Goal: Task Accomplishment & Management: Complete application form

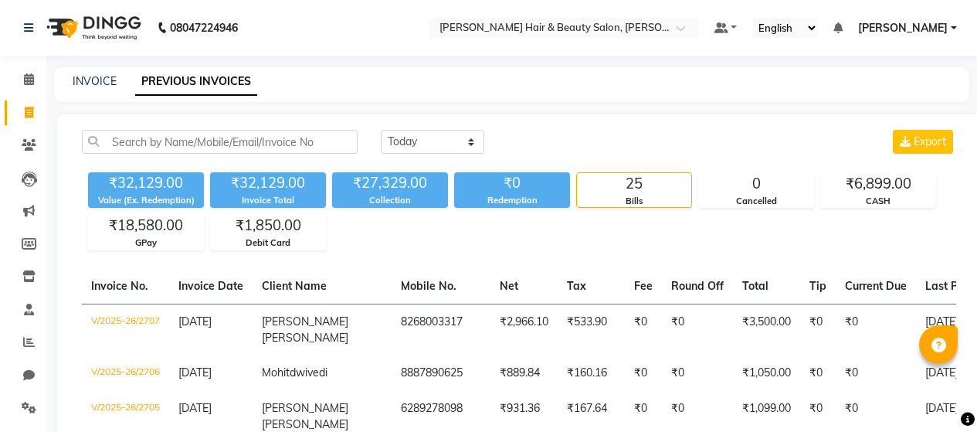
select select "[DATE]"
click at [30, 110] on icon at bounding box center [29, 113] width 8 height 12
select select "service"
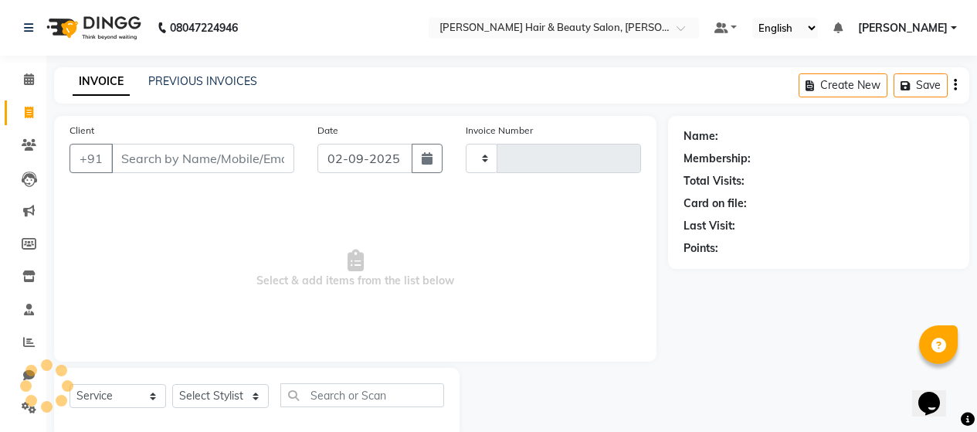
type input "2708"
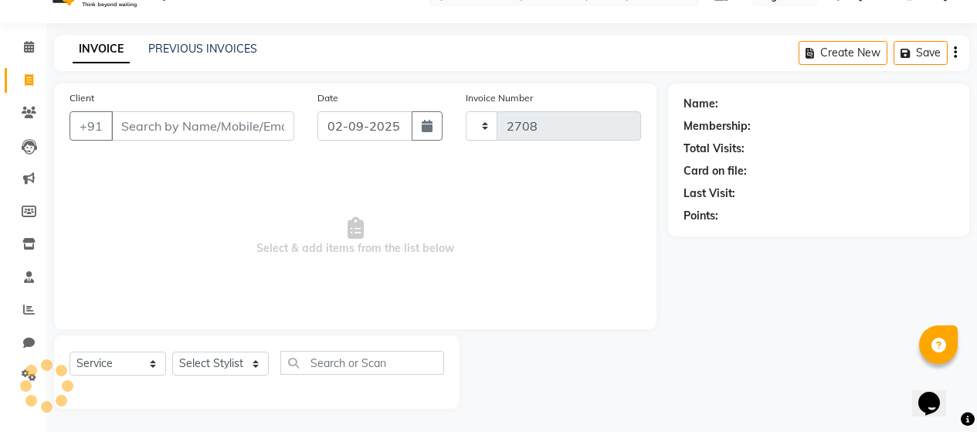
select select "7927"
click at [27, 76] on icon at bounding box center [29, 80] width 8 height 12
select select "service"
type input "2708"
select select "7927"
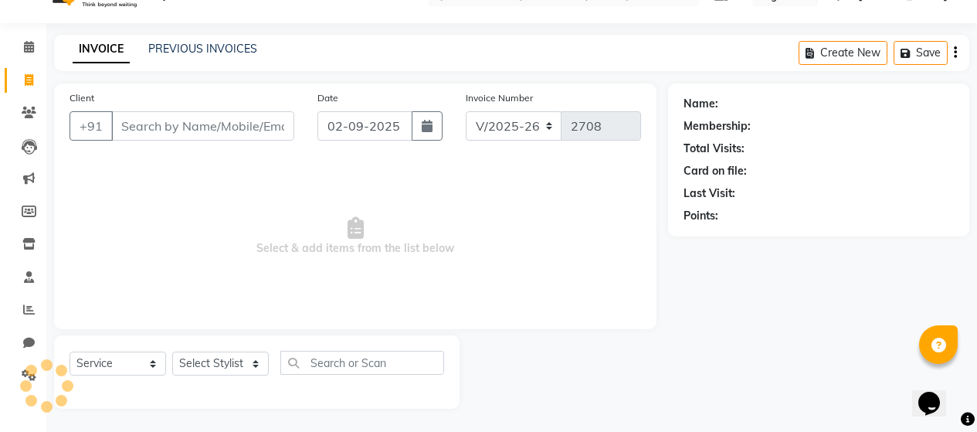
click at [227, 132] on input "Client" at bounding box center [202, 125] width 183 height 29
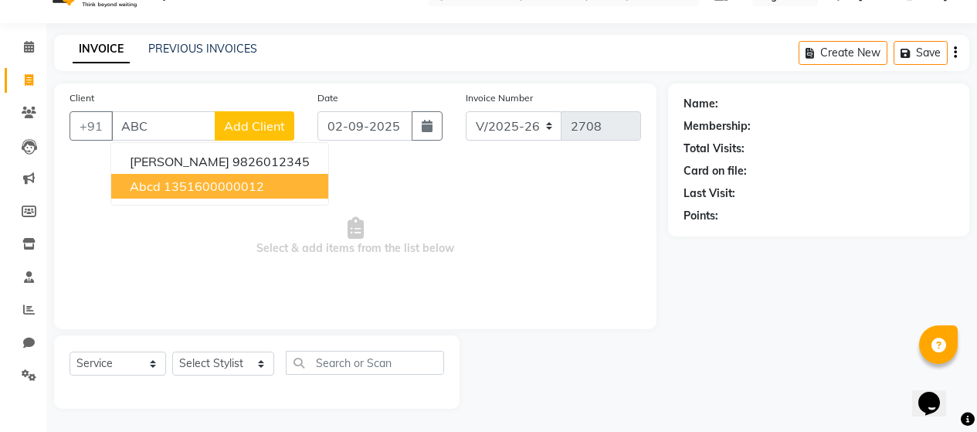
click at [191, 192] on ngb-highlight "1351600000012" at bounding box center [214, 185] width 100 height 15
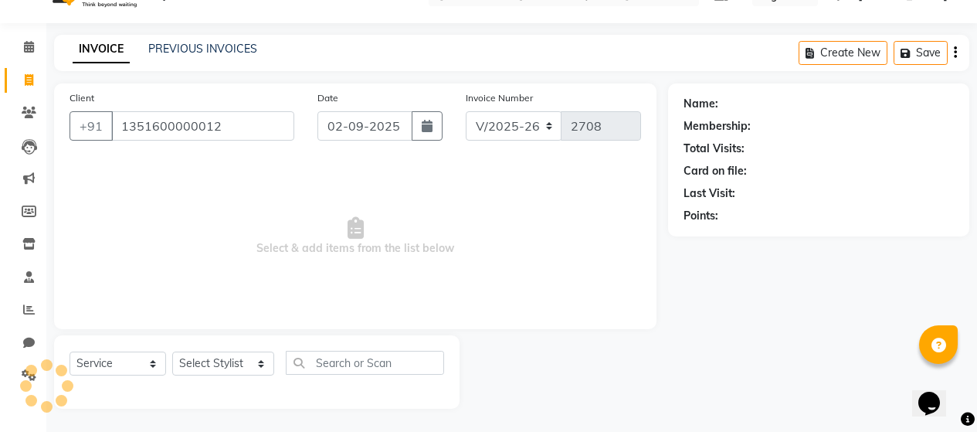
type input "1351600000012"
select select "1: Object"
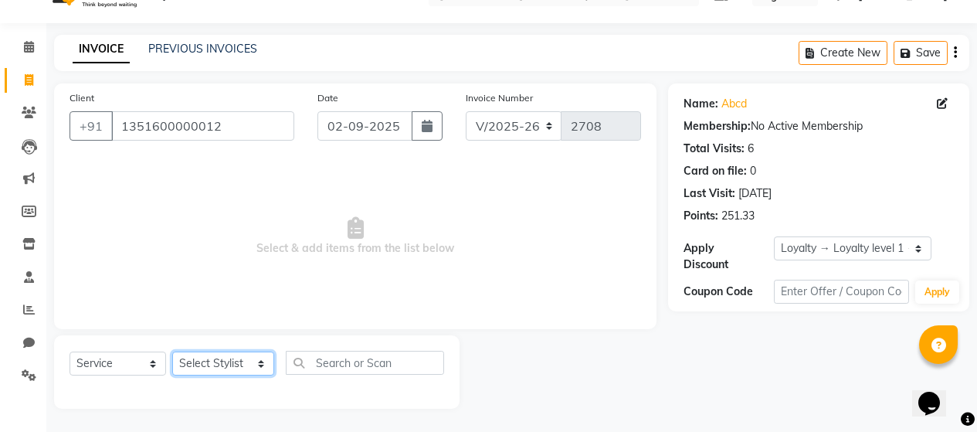
click at [256, 364] on select "Select Stylist [PERSON_NAME] Zibral [PERSON_NAME] [PERSON_NAME] [PERSON_NAME] […" at bounding box center [223, 363] width 102 height 24
select select "72239"
click at [172, 351] on select "Select Stylist [PERSON_NAME] Zibral [PERSON_NAME] [PERSON_NAME] [PERSON_NAME] […" at bounding box center [223, 363] width 102 height 24
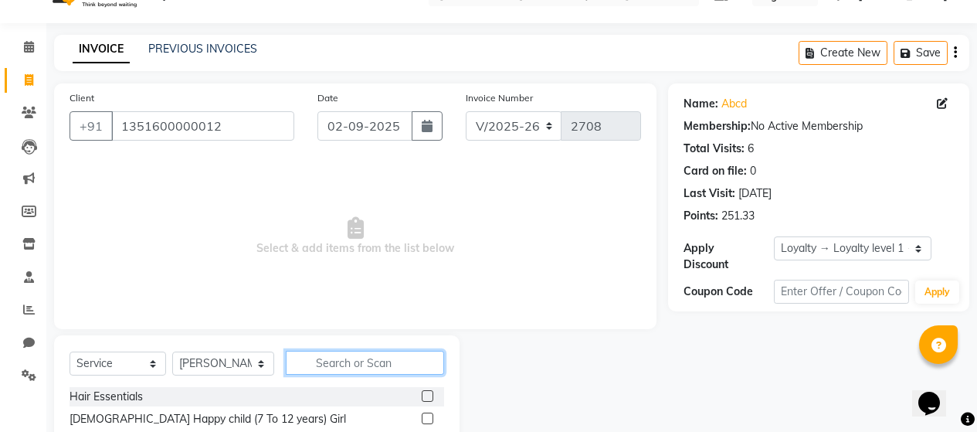
click at [358, 362] on input "text" at bounding box center [365, 363] width 158 height 24
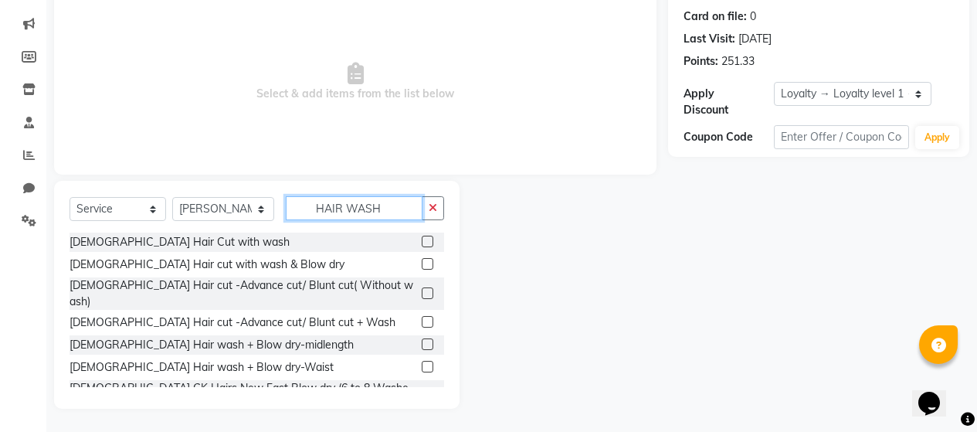
type input "HAIR WASH"
click at [422, 338] on label at bounding box center [428, 344] width 12 height 12
click at [422, 340] on input "checkbox" at bounding box center [427, 345] width 10 height 10
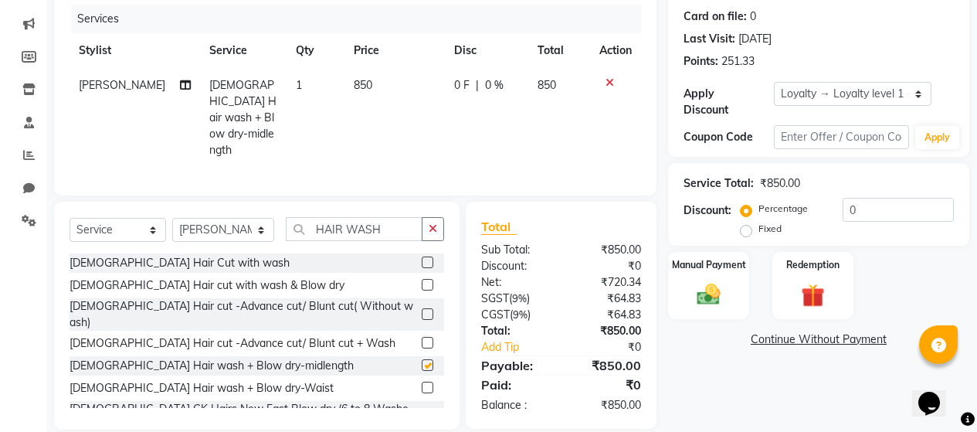
checkbox input "false"
click at [391, 76] on td "850" at bounding box center [395, 118] width 100 height 100
select select "72239"
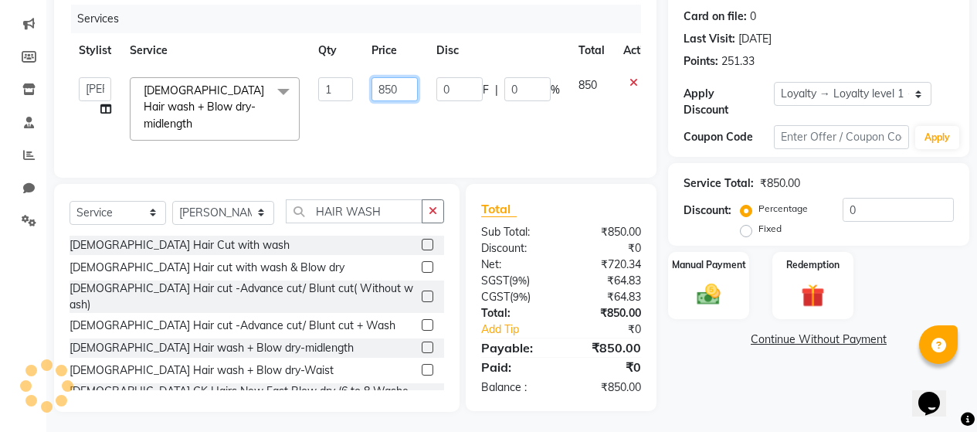
click at [411, 84] on input "850" at bounding box center [395, 89] width 46 height 24
type input "8"
type input "1050"
click at [470, 121] on td "0 F | 0 %" at bounding box center [498, 109] width 142 height 82
select select "72239"
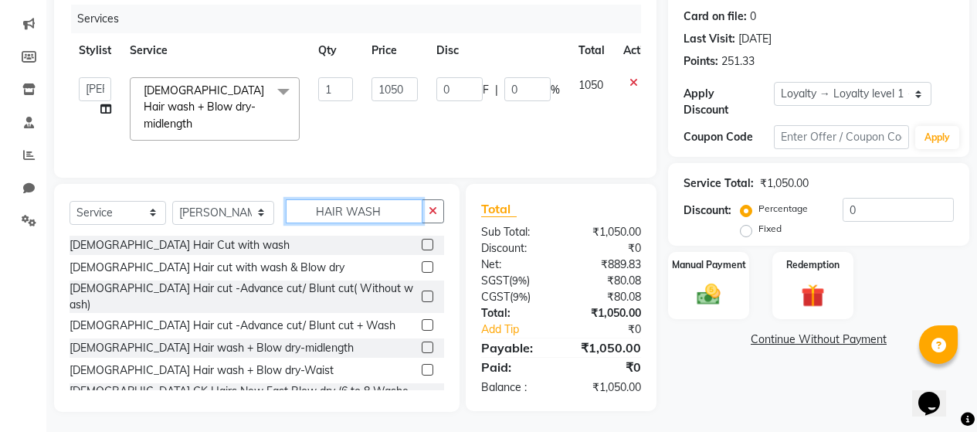
click at [382, 205] on input "HAIR WASH" at bounding box center [354, 211] width 137 height 24
type input "H"
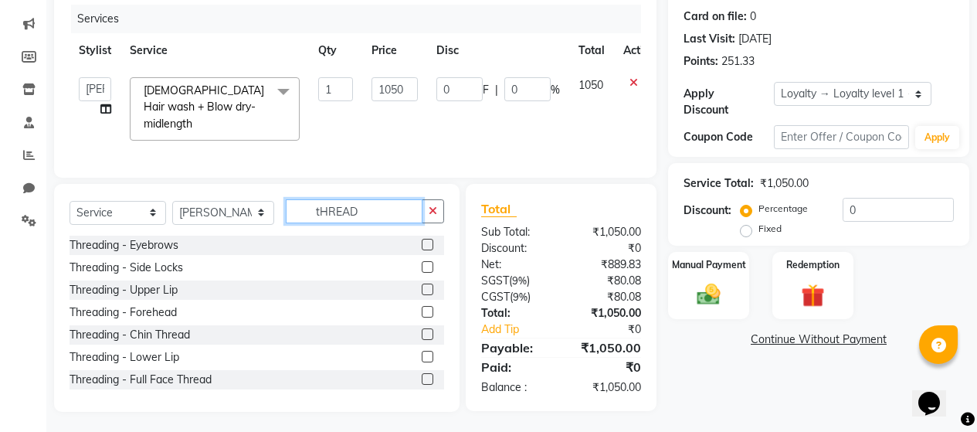
type input "tHREAD"
click at [422, 242] on label at bounding box center [428, 245] width 12 height 12
click at [422, 242] on input "checkbox" at bounding box center [427, 245] width 10 height 10
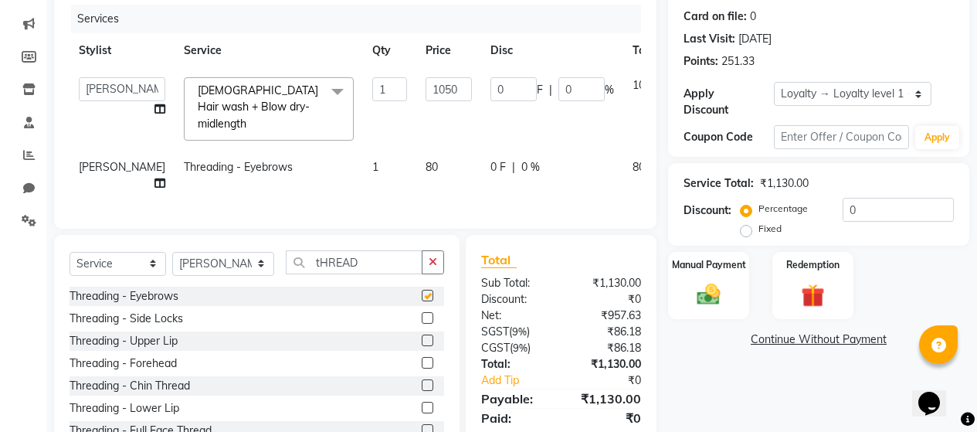
checkbox input "false"
click at [422, 346] on label at bounding box center [428, 340] width 12 height 12
click at [422, 346] on input "checkbox" at bounding box center [427, 341] width 10 height 10
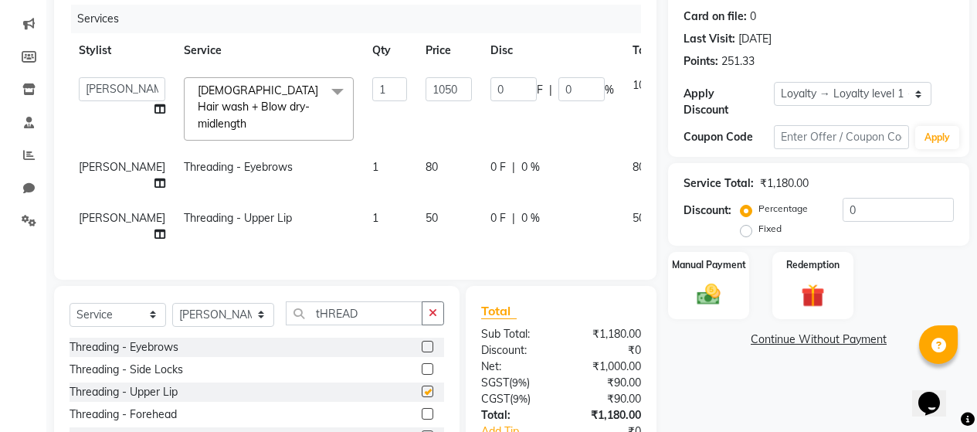
checkbox input "false"
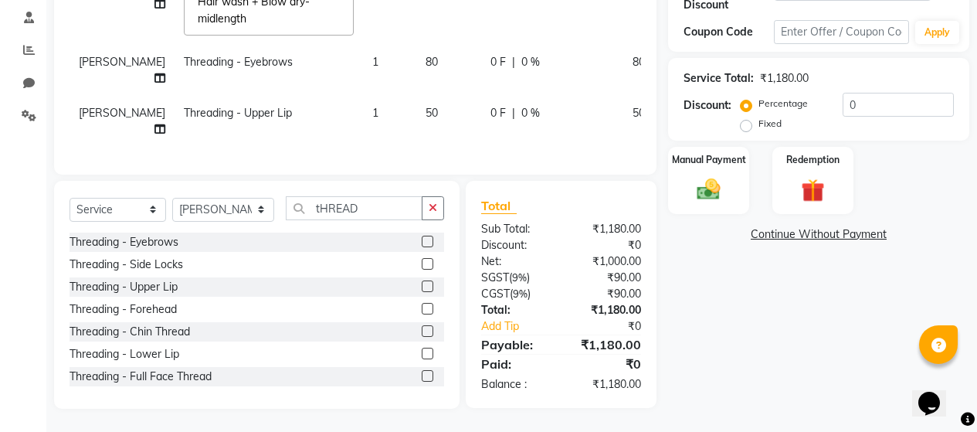
click at [422, 332] on label at bounding box center [428, 331] width 12 height 12
click at [422, 332] on input "checkbox" at bounding box center [427, 332] width 10 height 10
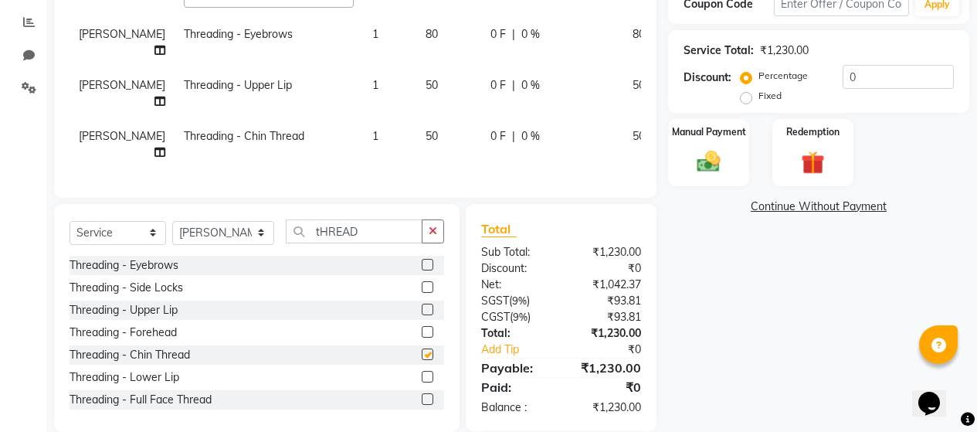
checkbox input "false"
click at [416, 119] on td "50" at bounding box center [448, 93] width 65 height 51
select select "72239"
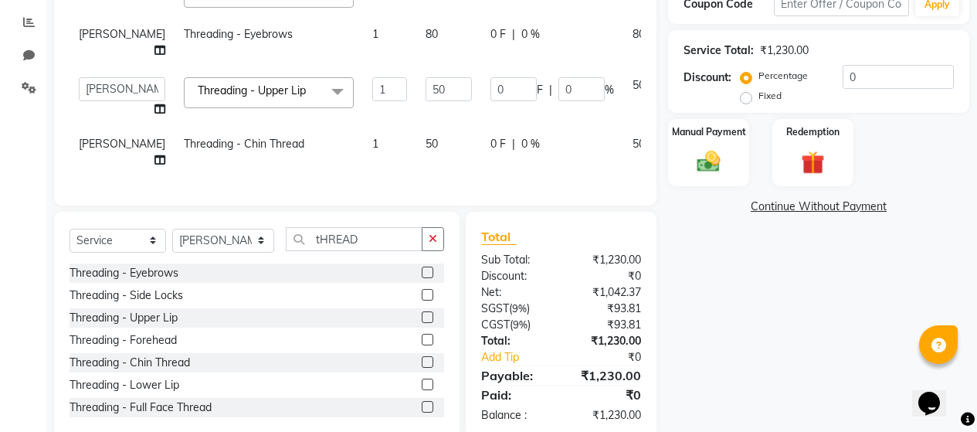
drag, startPoint x: 385, startPoint y: 29, endPoint x: 428, endPoint y: 16, distance: 45.2
click at [416, 27] on td "80" at bounding box center [448, 42] width 65 height 51
select select "72239"
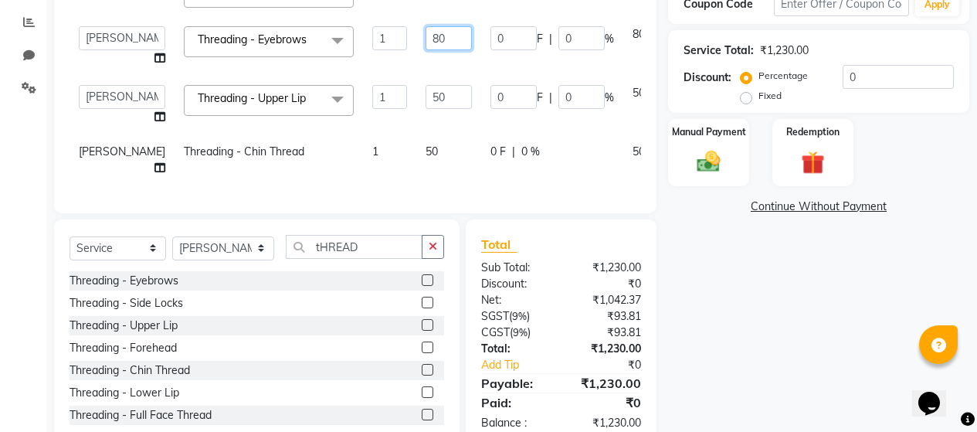
click at [426, 26] on input "80" at bounding box center [449, 38] width 46 height 24
type input "8"
type input "100"
click at [416, 76] on td "50" at bounding box center [448, 105] width 65 height 59
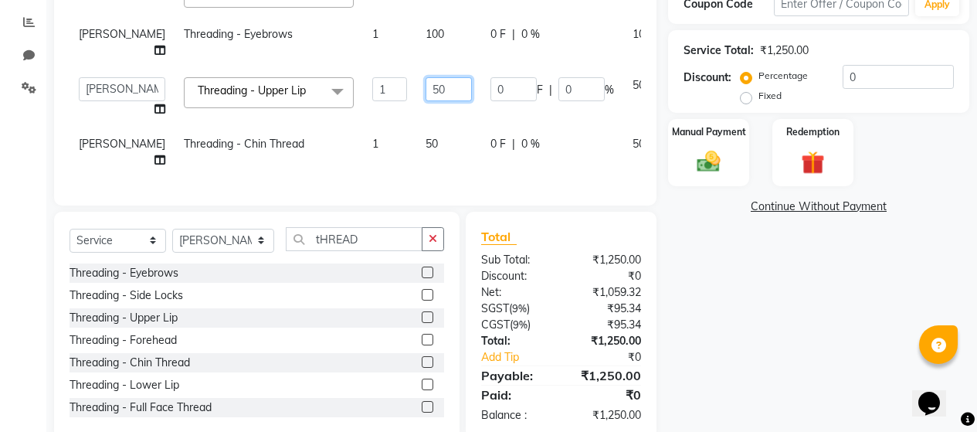
type input "5"
type input "70"
drag, startPoint x: 393, startPoint y: 148, endPoint x: 406, endPoint y: 142, distance: 13.5
click at [416, 148] on td "50" at bounding box center [448, 152] width 65 height 51
select select "72239"
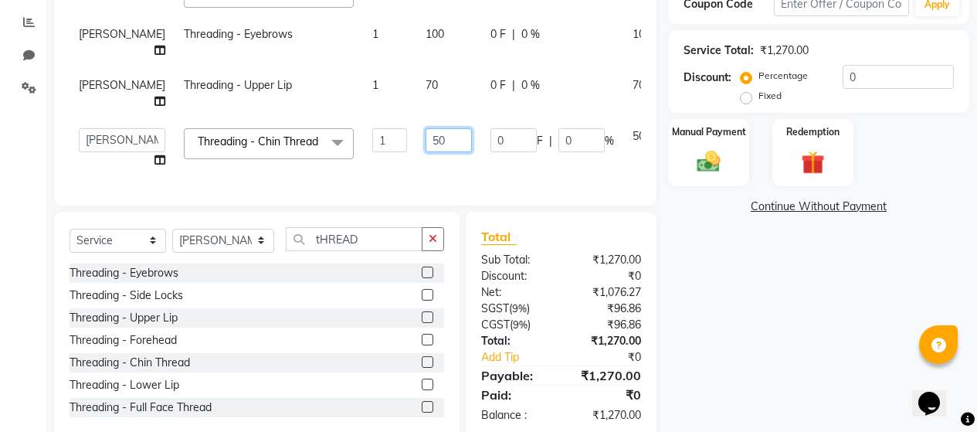
click at [426, 151] on input "50" at bounding box center [449, 140] width 46 height 24
type input "5"
type input "70"
click at [416, 178] on td "70" at bounding box center [448, 148] width 65 height 59
select select "72239"
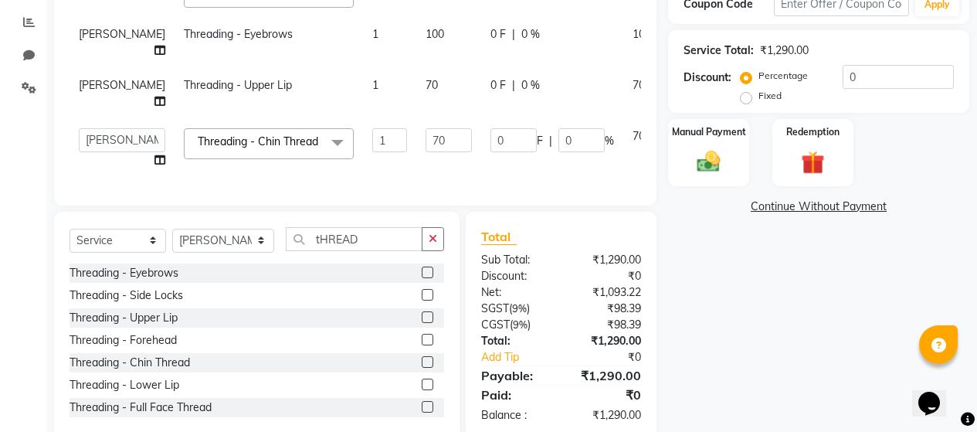
scroll to position [385, 0]
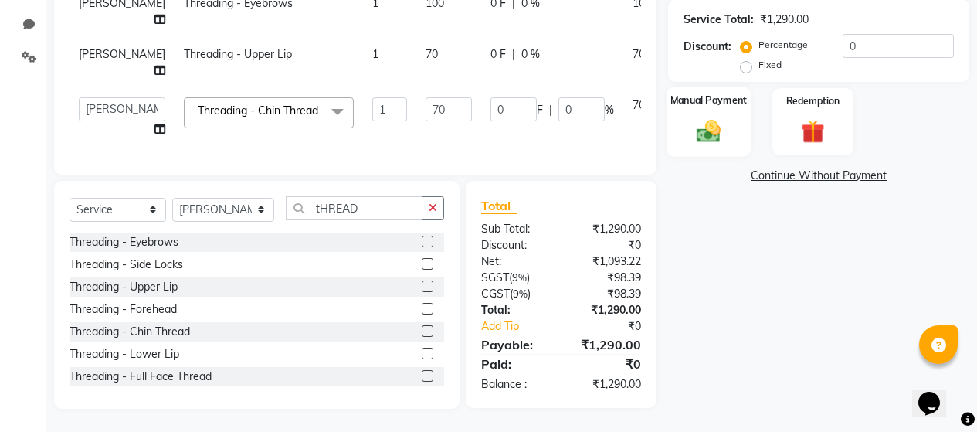
click at [717, 117] on img at bounding box center [708, 131] width 39 height 28
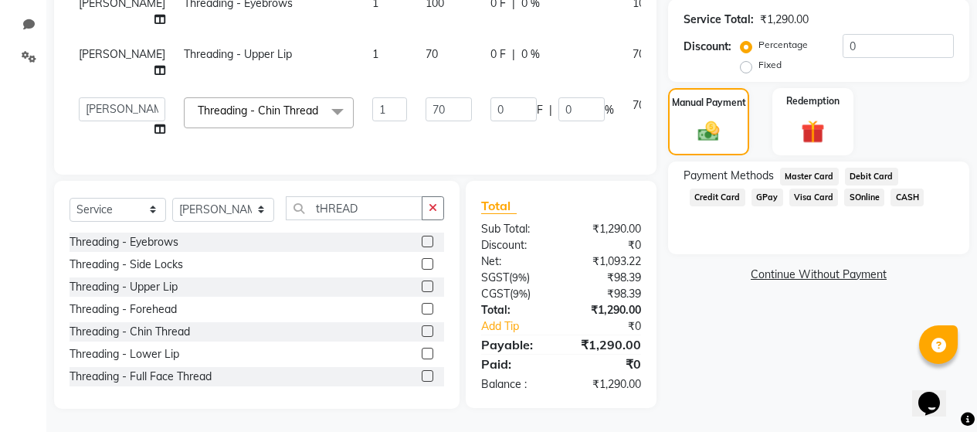
click at [869, 168] on span "Debit Card" at bounding box center [871, 177] width 53 height 18
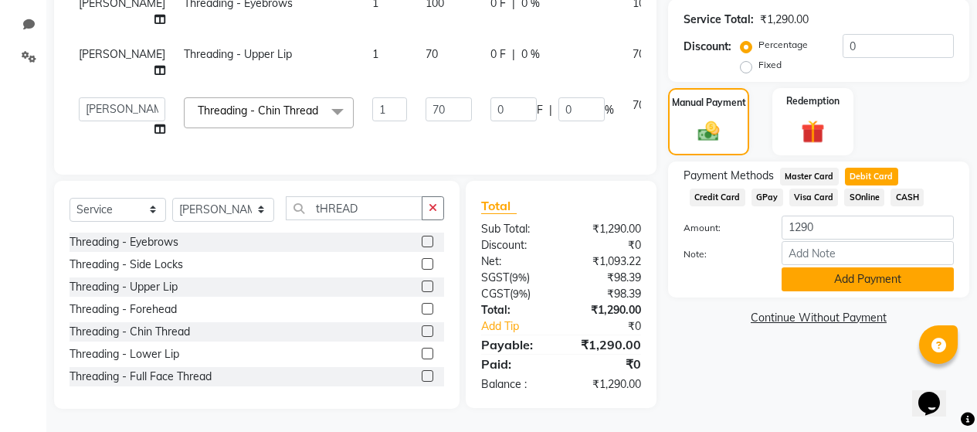
click at [874, 267] on button "Add Payment" at bounding box center [868, 279] width 172 height 24
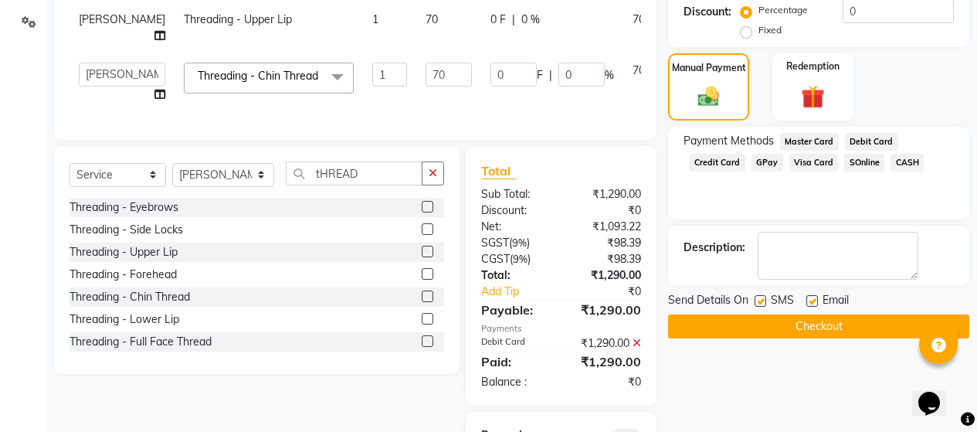
scroll to position [540, 0]
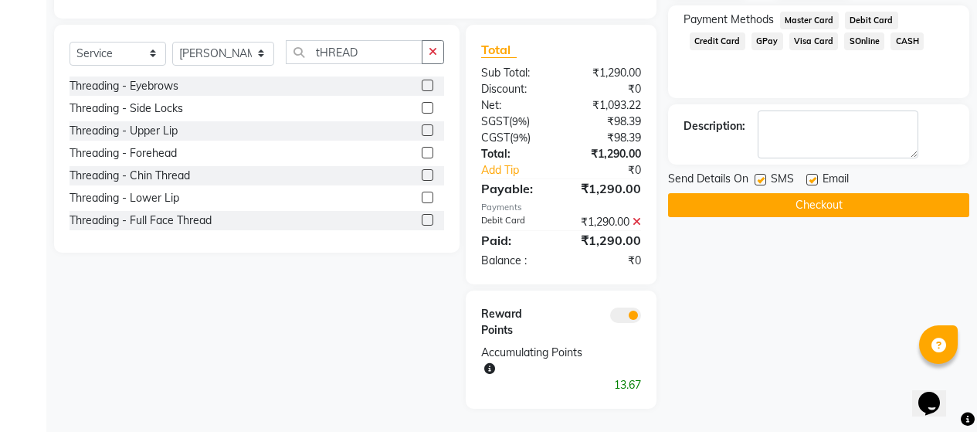
click at [760, 174] on label at bounding box center [761, 180] width 12 height 12
click at [760, 175] on input "checkbox" at bounding box center [760, 180] width 10 height 10
checkbox input "false"
click at [812, 174] on label at bounding box center [812, 180] width 12 height 12
click at [812, 175] on input "checkbox" at bounding box center [811, 180] width 10 height 10
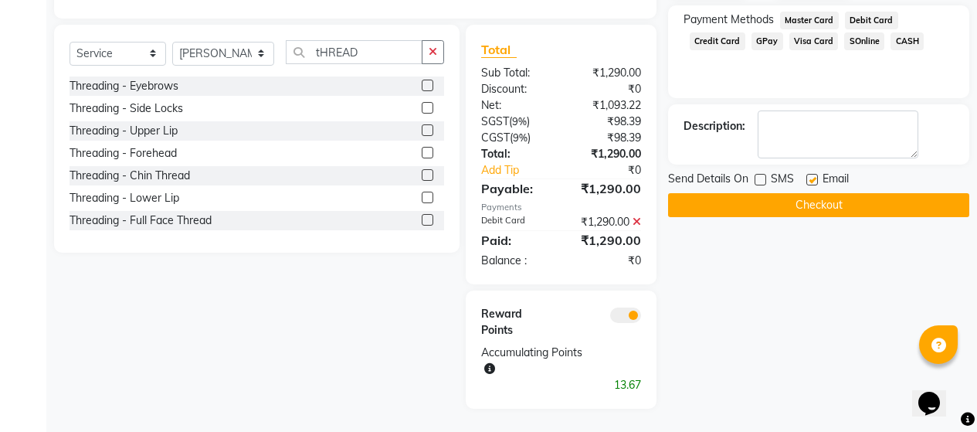
checkbox input "false"
click at [815, 193] on button "Checkout" at bounding box center [818, 205] width 301 height 24
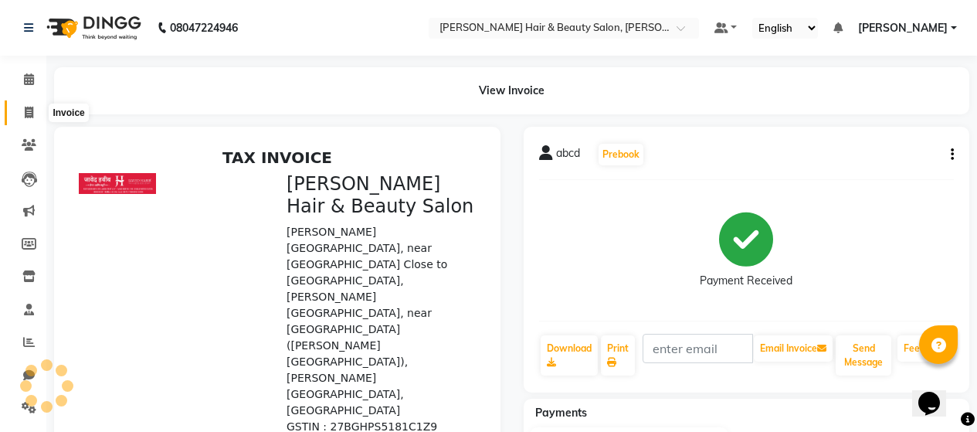
click at [29, 108] on icon at bounding box center [29, 113] width 8 height 12
select select "service"
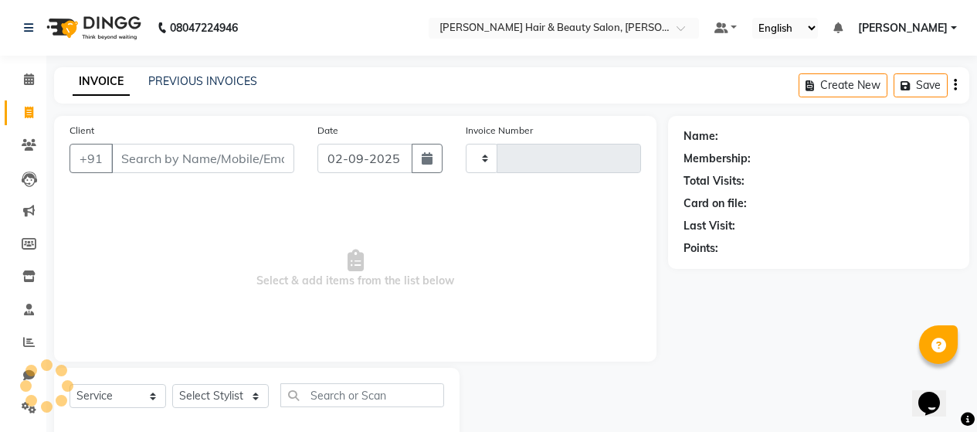
type input "2709"
select select "7927"
click at [162, 144] on input "Client" at bounding box center [202, 158] width 183 height 29
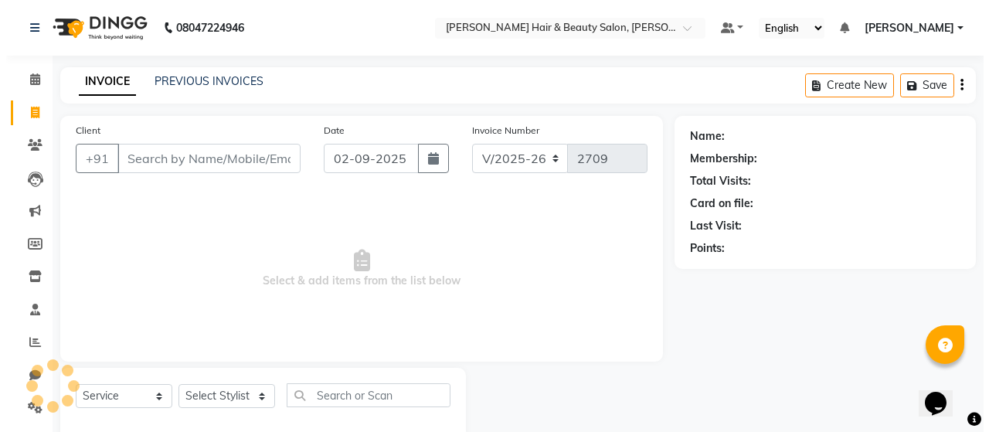
scroll to position [32, 0]
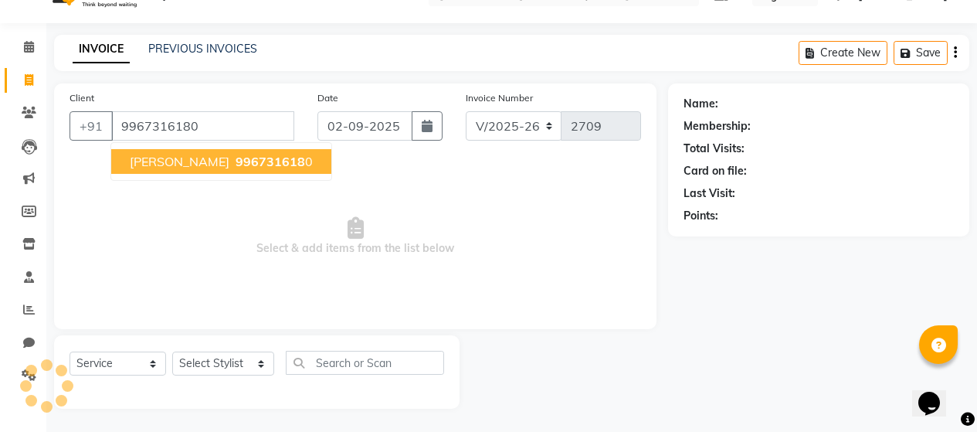
type input "9967316180"
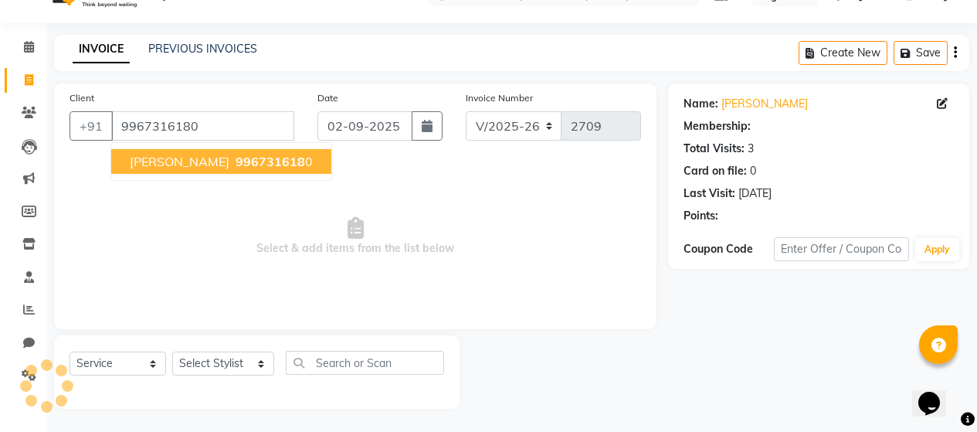
select select "1: Object"
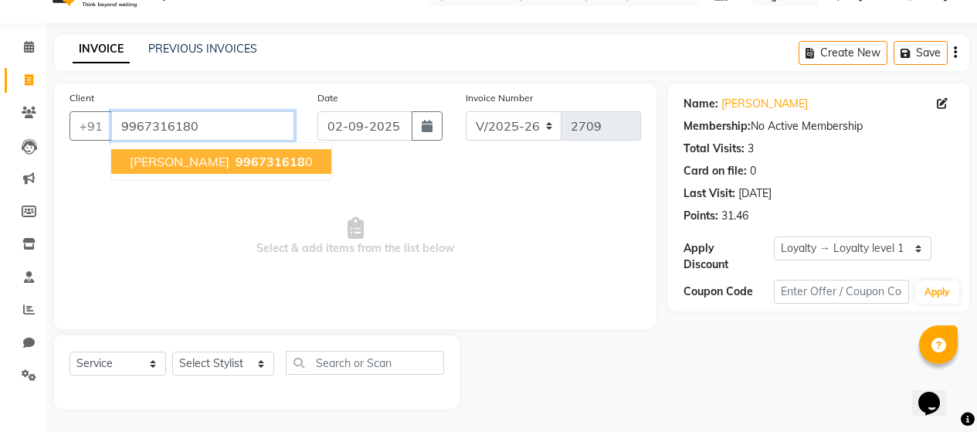
click at [236, 129] on input "9967316180" at bounding box center [202, 125] width 183 height 29
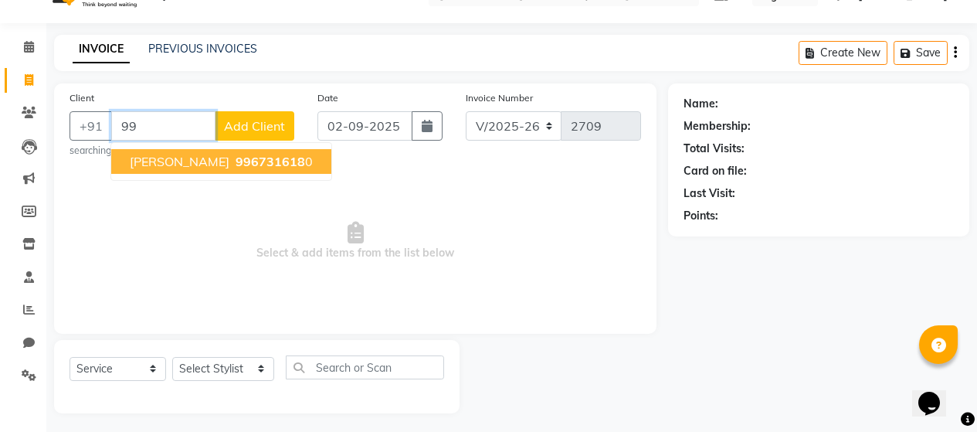
type input "9"
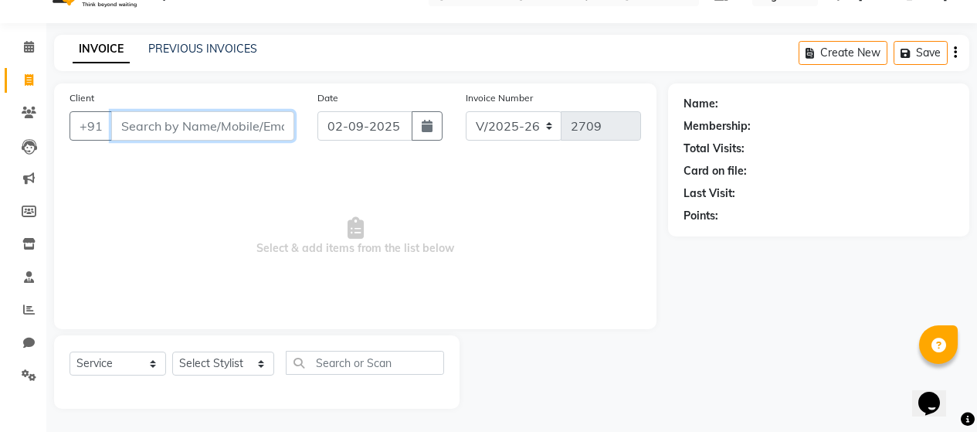
click at [189, 128] on input "Client" at bounding box center [202, 125] width 183 height 29
type input "9647203346"
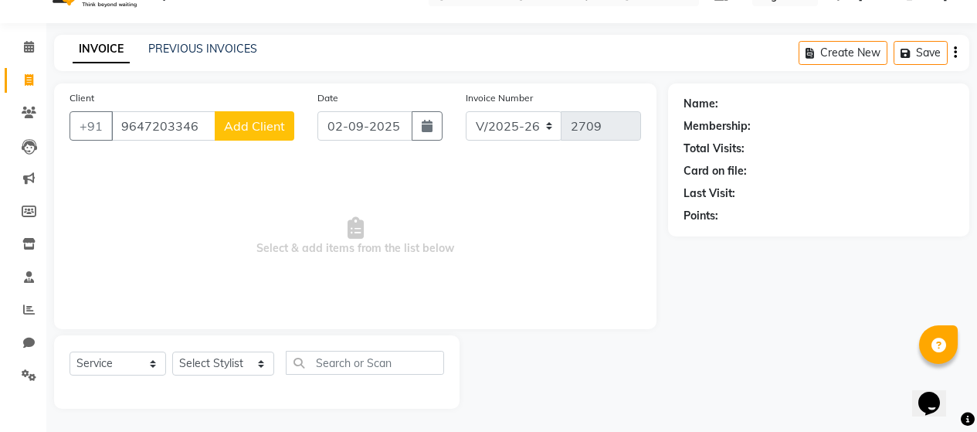
click at [235, 131] on span "Add Client" at bounding box center [254, 125] width 61 height 15
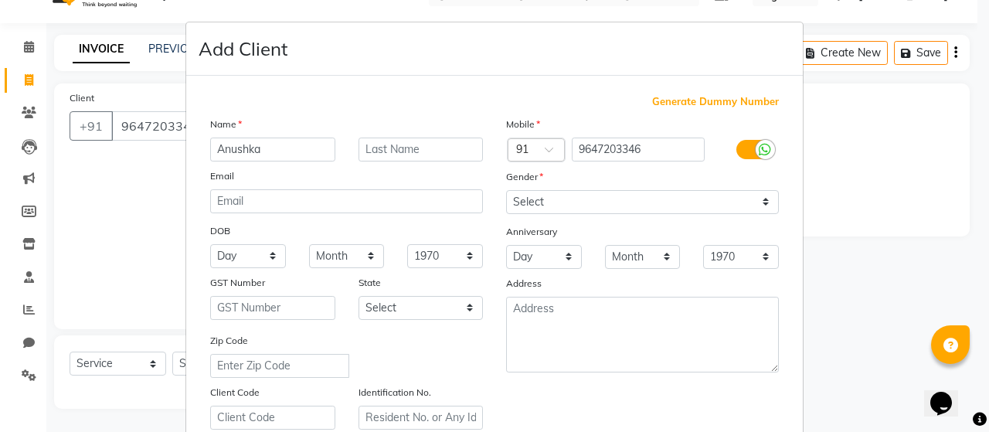
type input "Anushka"
click at [371, 142] on input "text" at bounding box center [420, 149] width 125 height 24
type input "R"
click at [420, 145] on input "text" at bounding box center [420, 149] width 125 height 24
type input "[PERSON_NAME]"
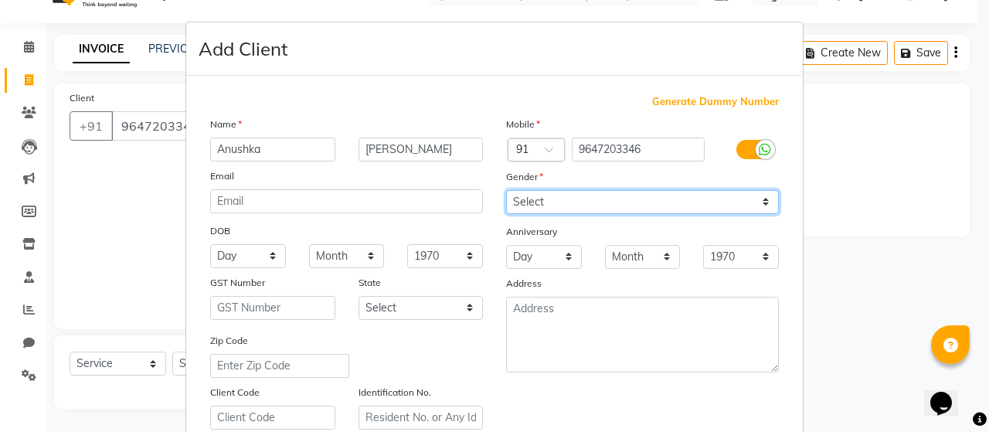
click at [759, 203] on select "Select [DEMOGRAPHIC_DATA] [DEMOGRAPHIC_DATA] Other Prefer Not To Say" at bounding box center [642, 202] width 273 height 24
select select "[DEMOGRAPHIC_DATA]"
click at [506, 190] on select "Select [DEMOGRAPHIC_DATA] [DEMOGRAPHIC_DATA] Other Prefer Not To Say" at bounding box center [642, 202] width 273 height 24
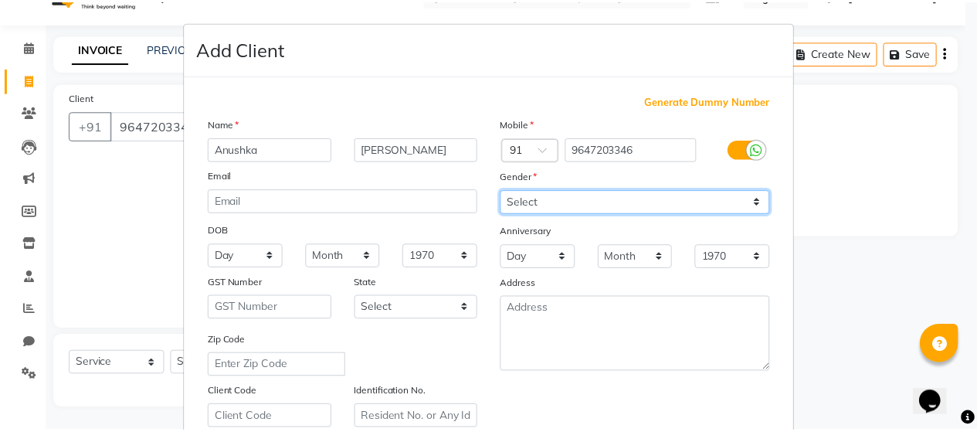
scroll to position [281, 0]
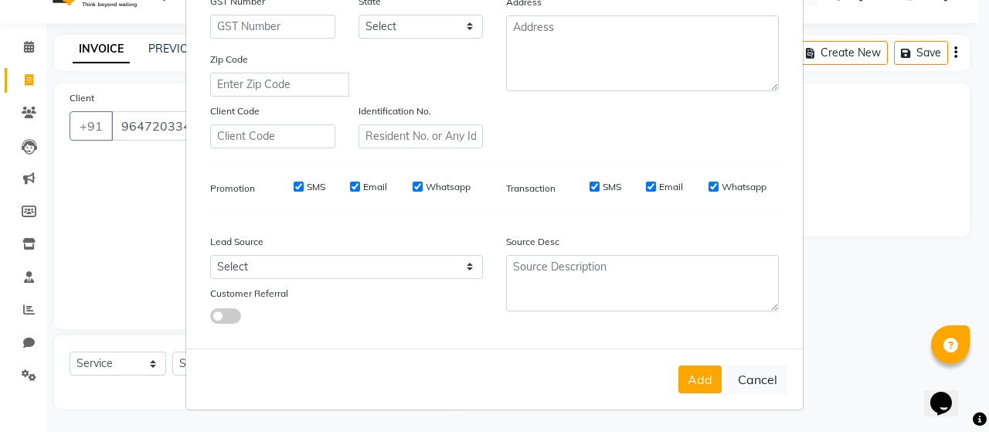
click at [307, 185] on label "SMS" at bounding box center [316, 187] width 19 height 14
click at [304, 185] on input "SMS" at bounding box center [299, 187] width 10 height 10
checkbox input "false"
click at [364, 182] on label "Email" at bounding box center [375, 187] width 24 height 14
click at [360, 182] on input "Email" at bounding box center [355, 187] width 10 height 10
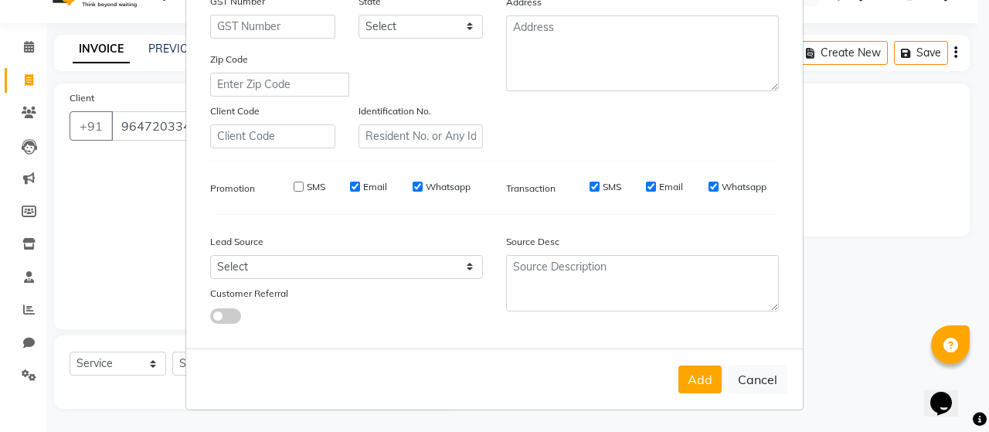
checkbox input "false"
click at [438, 184] on label "Whatsapp" at bounding box center [448, 187] width 45 height 14
click at [423, 184] on input "Whatsapp" at bounding box center [417, 187] width 10 height 10
checkbox input "false"
click at [603, 186] on label "SMS" at bounding box center [612, 187] width 19 height 14
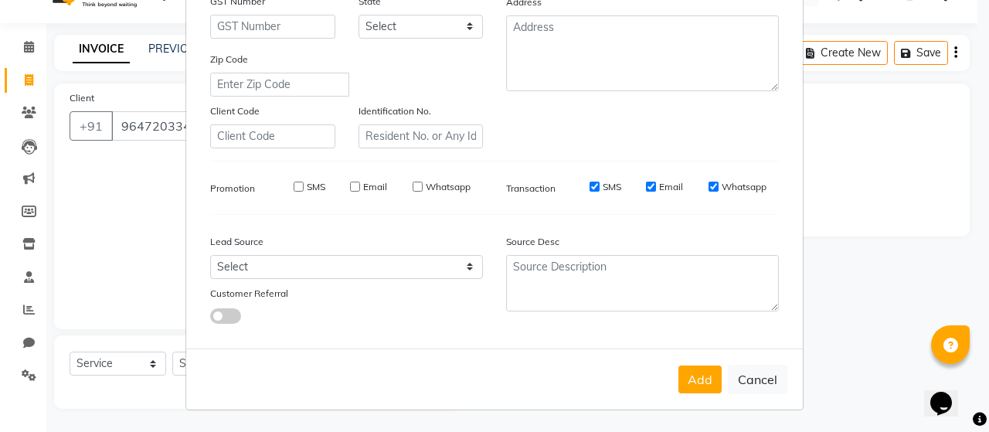
click at [599, 186] on input "SMS" at bounding box center [594, 187] width 10 height 10
checkbox input "false"
click at [670, 184] on label "Email" at bounding box center [671, 187] width 24 height 14
click at [656, 184] on input "Email" at bounding box center [651, 187] width 10 height 10
checkbox input "false"
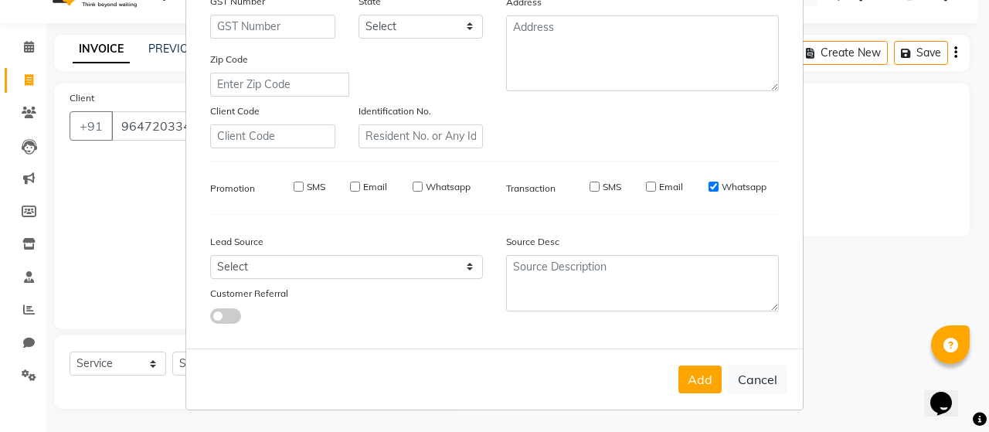
click at [721, 181] on label "Whatsapp" at bounding box center [743, 187] width 45 height 14
click at [718, 182] on input "Whatsapp" at bounding box center [713, 187] width 10 height 10
checkbox input "false"
click at [700, 372] on button "Add" at bounding box center [699, 379] width 43 height 28
select select
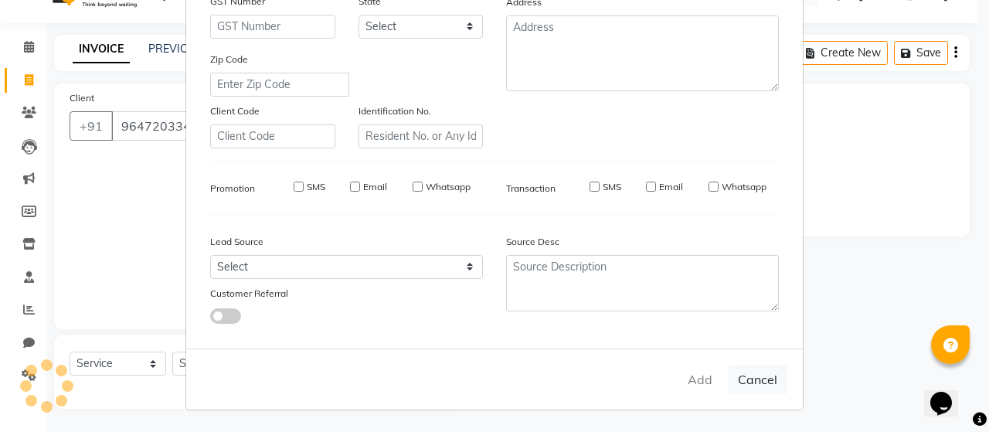
select select
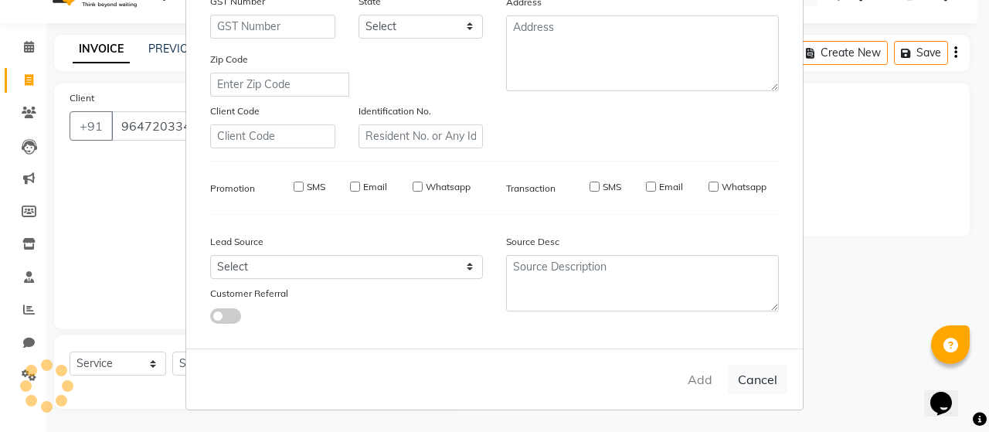
select select
checkbox input "false"
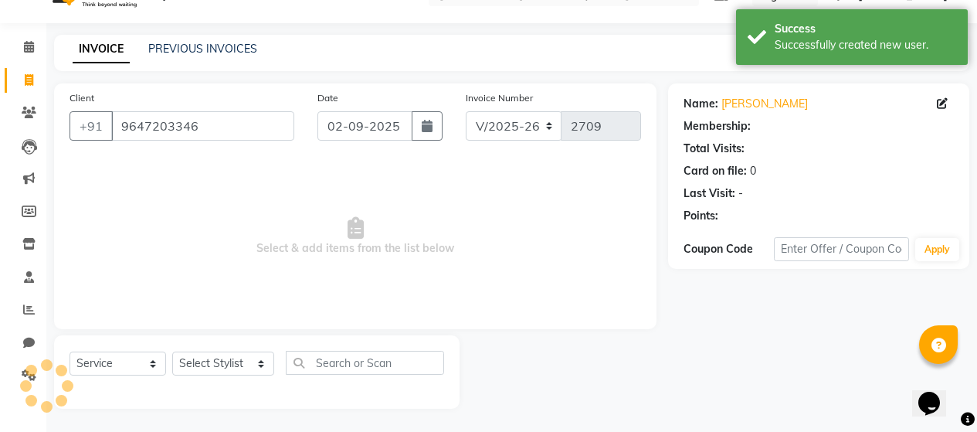
select select "1: Object"
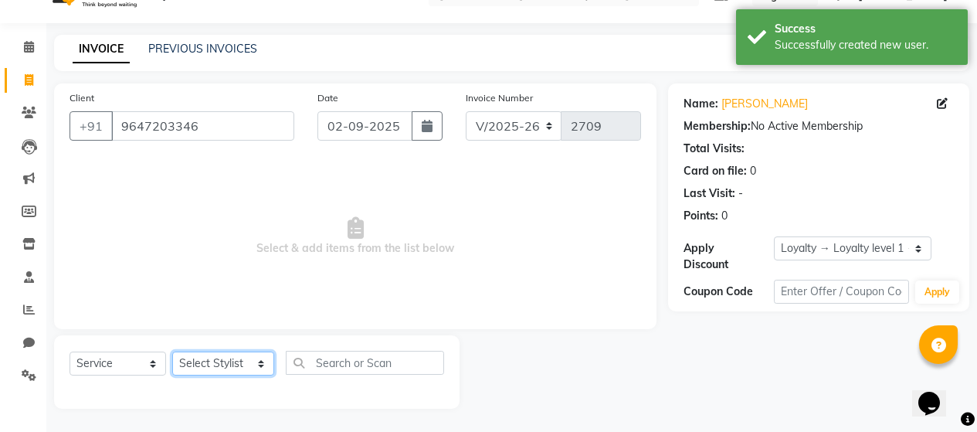
click at [258, 366] on select "Select Stylist [PERSON_NAME] Zibral [PERSON_NAME] [PERSON_NAME] [PERSON_NAME] […" at bounding box center [223, 363] width 102 height 24
select select "72239"
click at [172, 351] on select "Select Stylist [PERSON_NAME] Zibral [PERSON_NAME] [PERSON_NAME] [PERSON_NAME] […" at bounding box center [223, 363] width 102 height 24
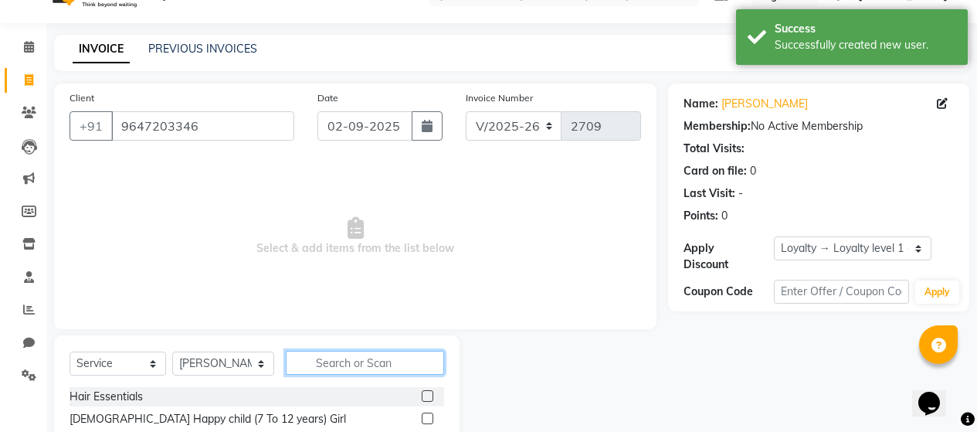
click at [392, 355] on input "text" at bounding box center [365, 363] width 158 height 24
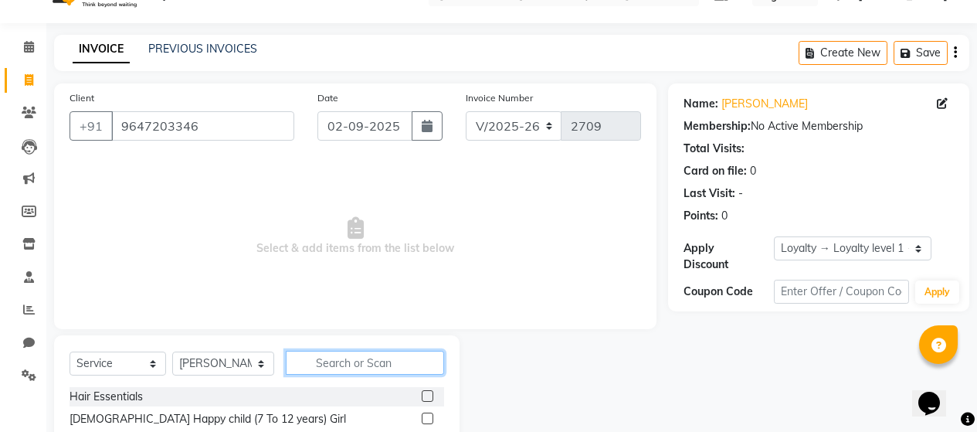
scroll to position [187, 0]
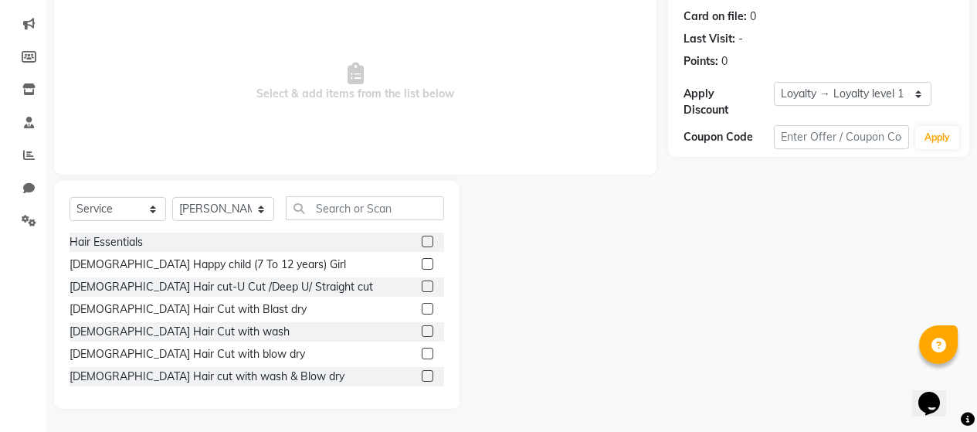
click at [422, 330] on div at bounding box center [433, 331] width 22 height 19
click at [422, 330] on label at bounding box center [428, 331] width 12 height 12
click at [422, 330] on input "checkbox" at bounding box center [427, 332] width 10 height 10
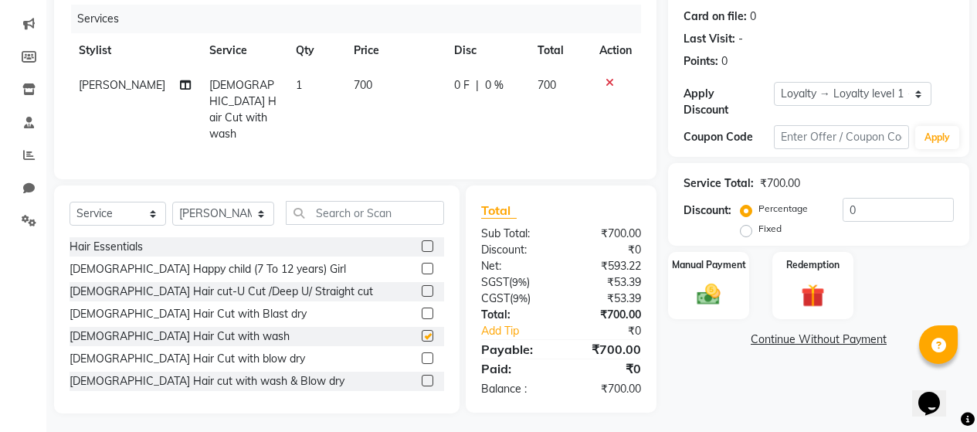
checkbox input "false"
click at [708, 288] on img at bounding box center [708, 294] width 39 height 28
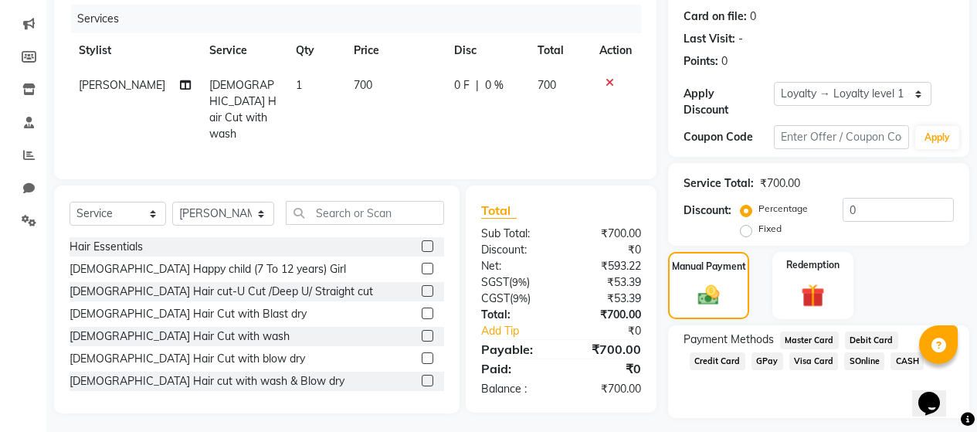
click at [772, 352] on span "GPay" at bounding box center [768, 361] width 32 height 18
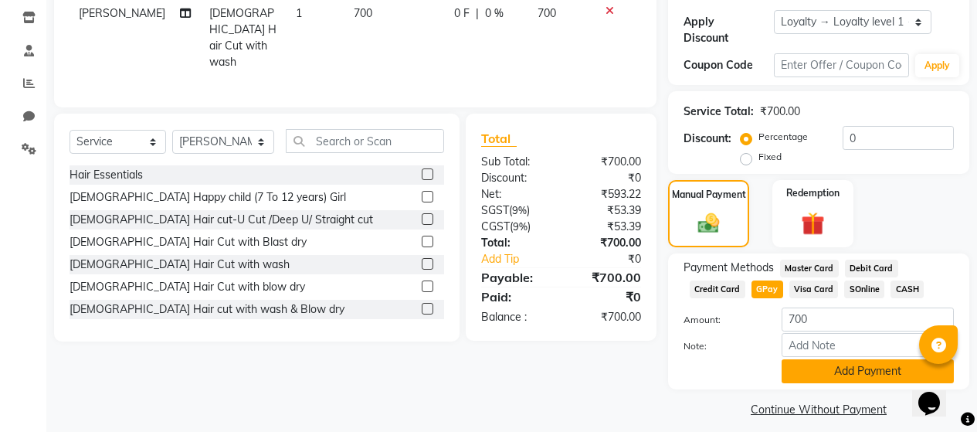
click at [854, 359] on button "Add Payment" at bounding box center [868, 371] width 172 height 24
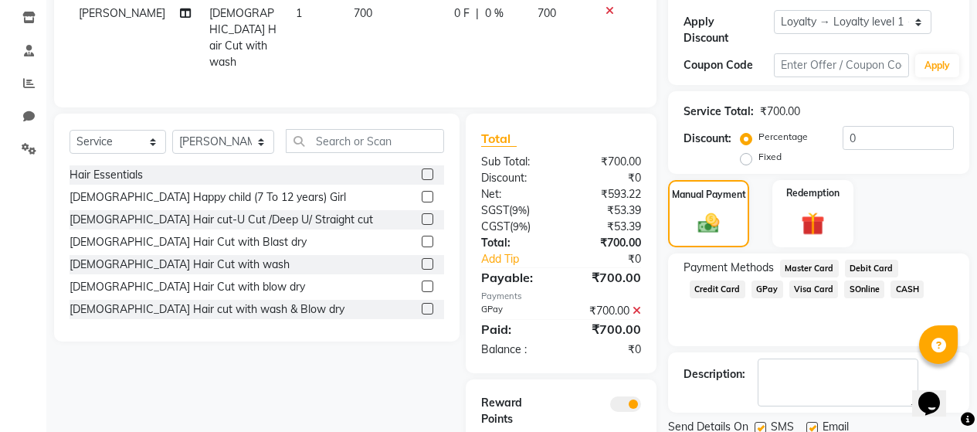
scroll to position [327, 0]
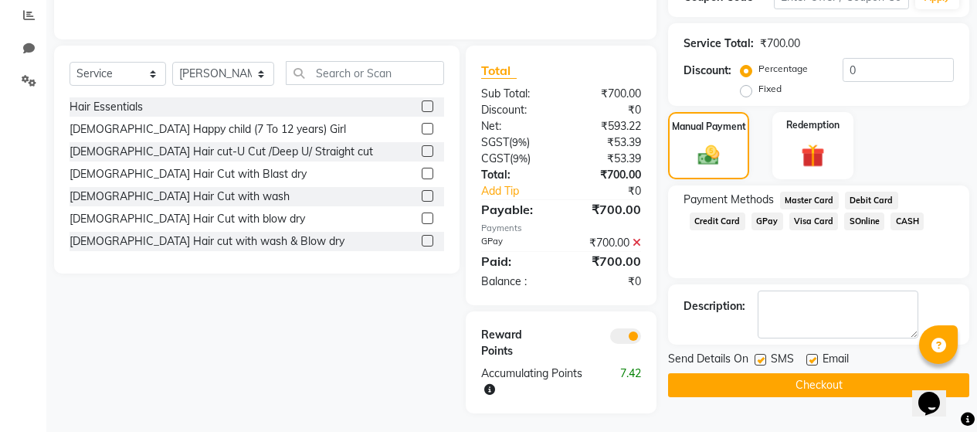
click at [761, 354] on label at bounding box center [761, 360] width 12 height 12
click at [761, 355] on input "checkbox" at bounding box center [760, 360] width 10 height 10
checkbox input "false"
click at [815, 354] on label at bounding box center [812, 360] width 12 height 12
click at [815, 355] on input "checkbox" at bounding box center [811, 360] width 10 height 10
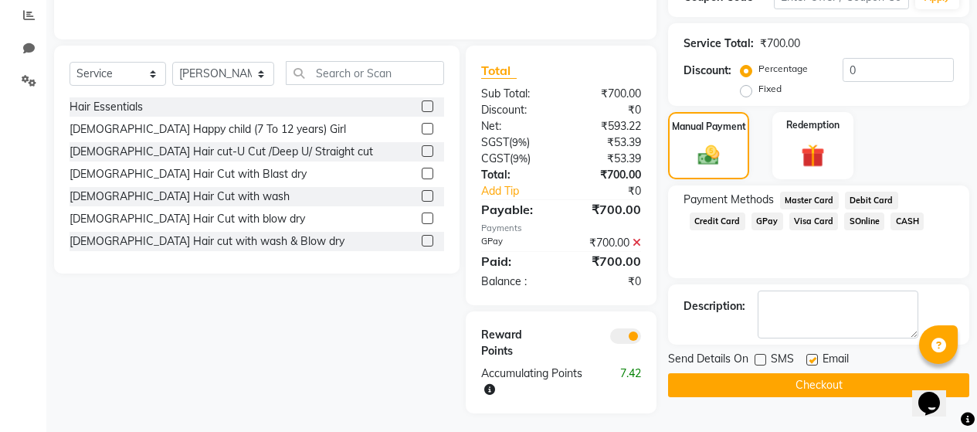
checkbox input "false"
click at [814, 377] on button "Checkout" at bounding box center [818, 385] width 301 height 24
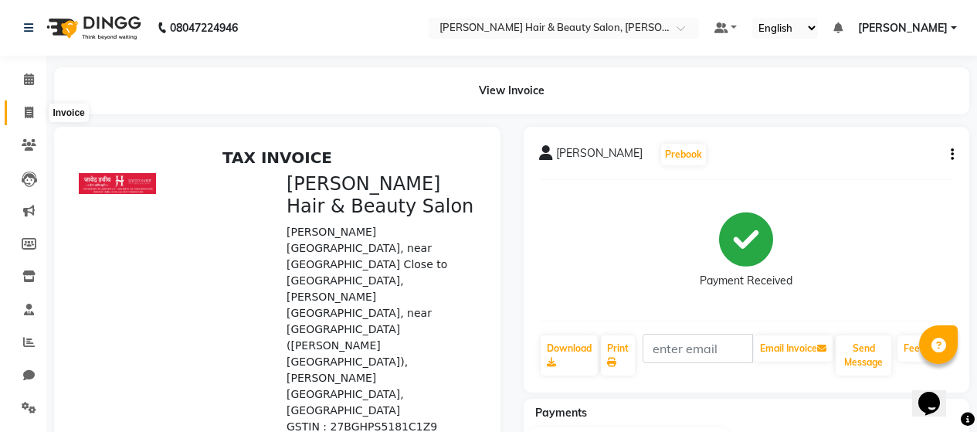
click at [28, 110] on icon at bounding box center [29, 113] width 8 height 12
select select "service"
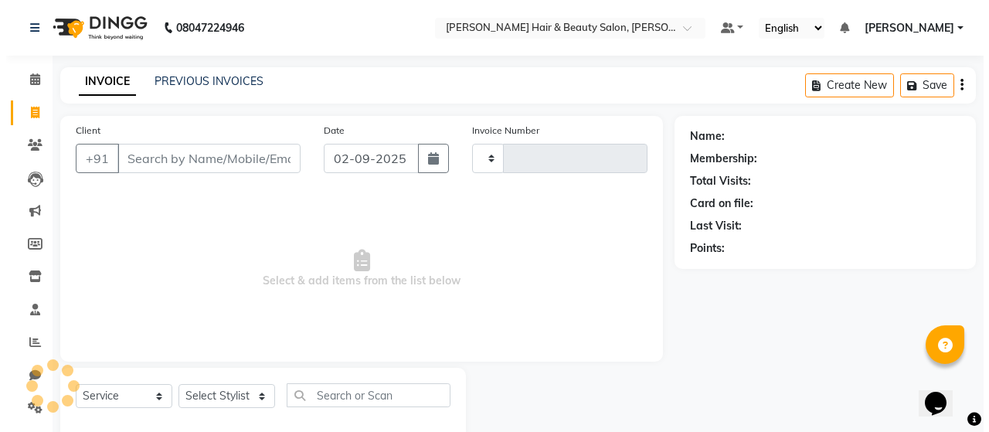
scroll to position [32, 0]
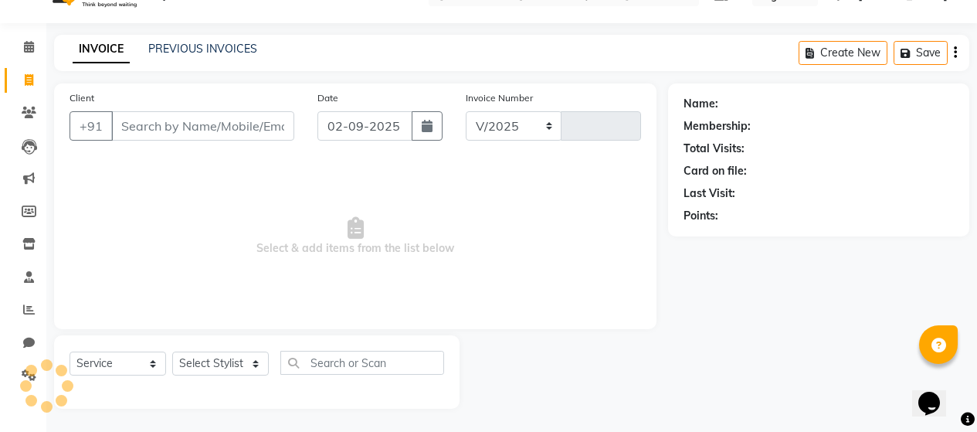
click at [182, 131] on input "Client" at bounding box center [202, 125] width 183 height 29
select select "7927"
type input "2710"
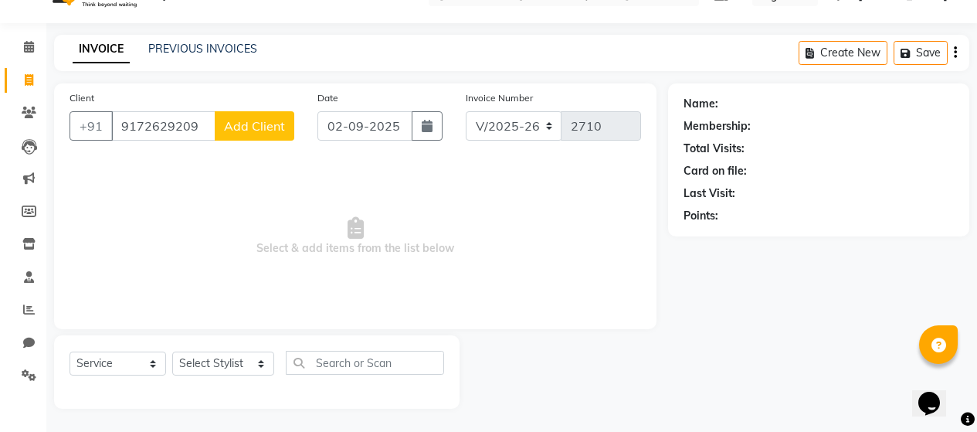
type input "9172629209"
click at [250, 131] on span "Add Client" at bounding box center [254, 125] width 61 height 15
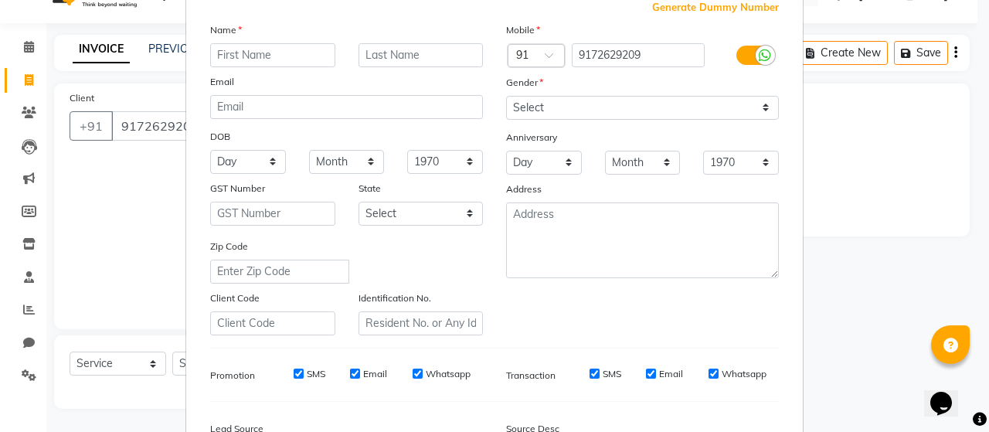
scroll to position [281, 0]
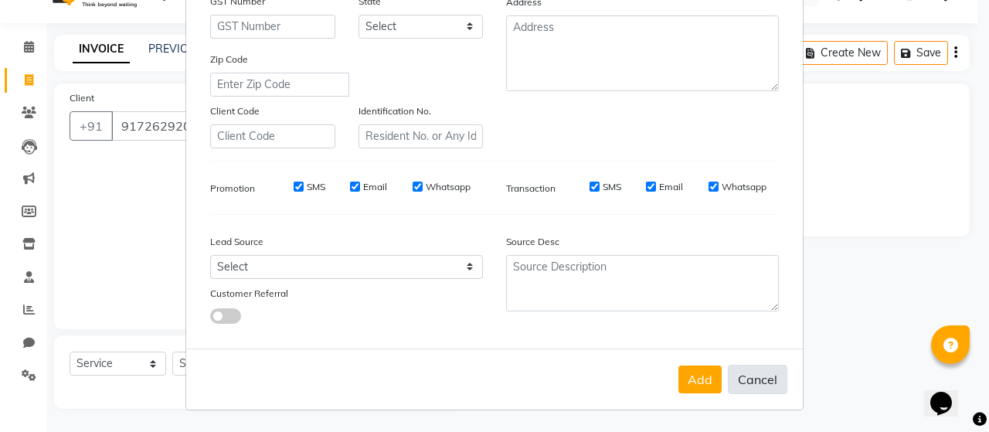
click at [755, 380] on button "Cancel" at bounding box center [757, 379] width 59 height 29
select select
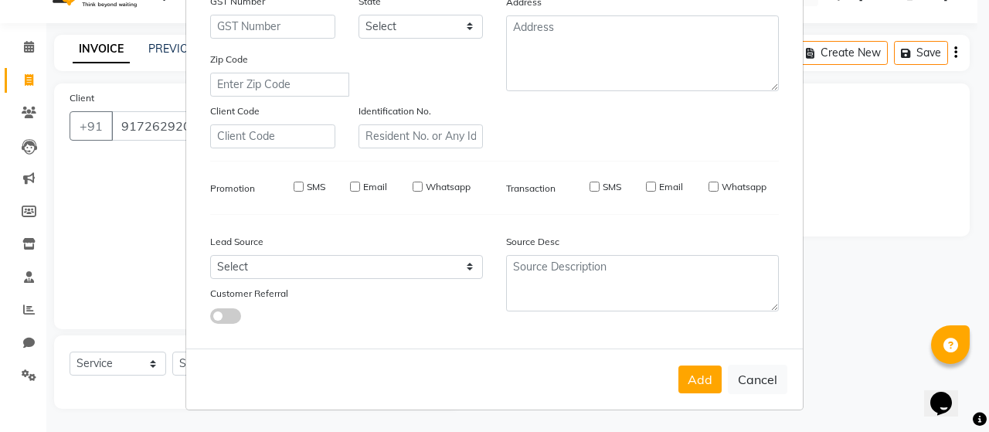
select select
checkbox input "false"
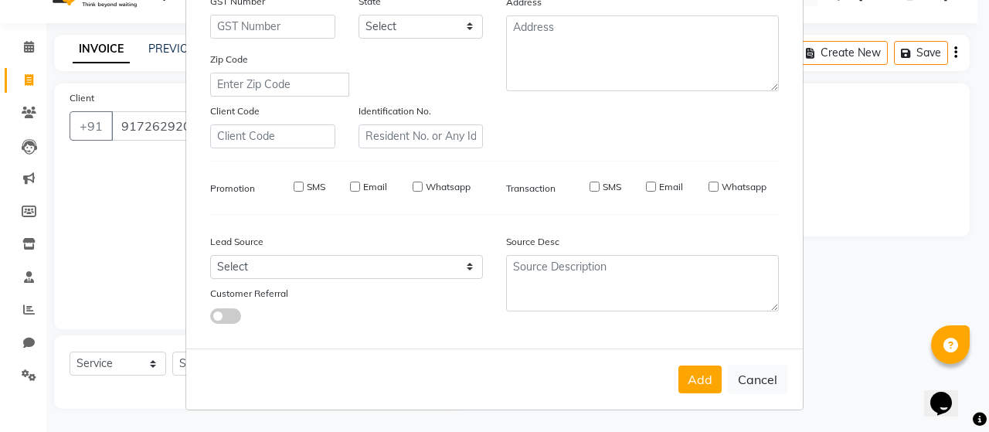
checkbox input "false"
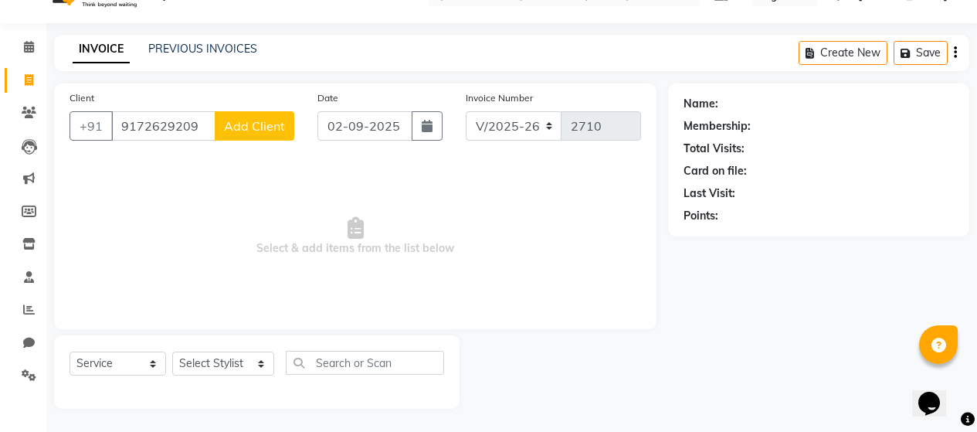
click at [258, 128] on span "Add Client" at bounding box center [254, 125] width 61 height 15
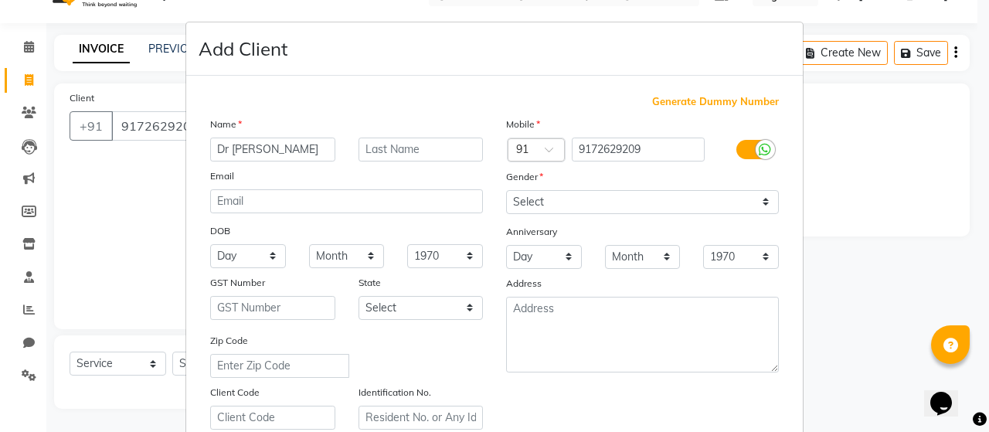
type input "Dr [PERSON_NAME]"
click at [378, 148] on input "text" at bounding box center [420, 149] width 125 height 24
type input "Mundra"
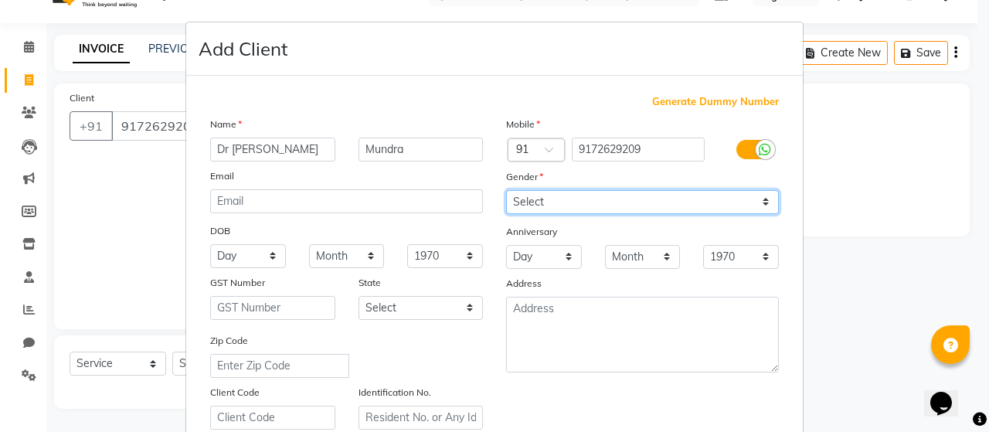
drag, startPoint x: 756, startPoint y: 199, endPoint x: 704, endPoint y: 206, distance: 53.1
click at [756, 199] on select "Select [DEMOGRAPHIC_DATA] [DEMOGRAPHIC_DATA] Other Prefer Not To Say" at bounding box center [642, 202] width 273 height 24
select select "[DEMOGRAPHIC_DATA]"
click at [506, 190] on select "Select [DEMOGRAPHIC_DATA] [DEMOGRAPHIC_DATA] Other Prefer Not To Say" at bounding box center [642, 202] width 273 height 24
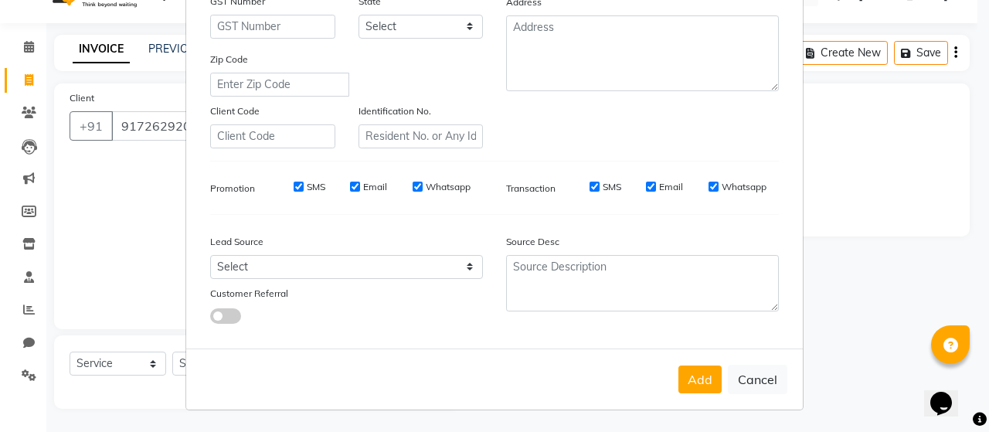
click at [307, 188] on label "SMS" at bounding box center [316, 187] width 19 height 14
click at [304, 188] on input "SMS" at bounding box center [299, 187] width 10 height 10
checkbox input "false"
click at [367, 184] on label "Email" at bounding box center [375, 187] width 24 height 14
click at [360, 184] on input "Email" at bounding box center [355, 187] width 10 height 10
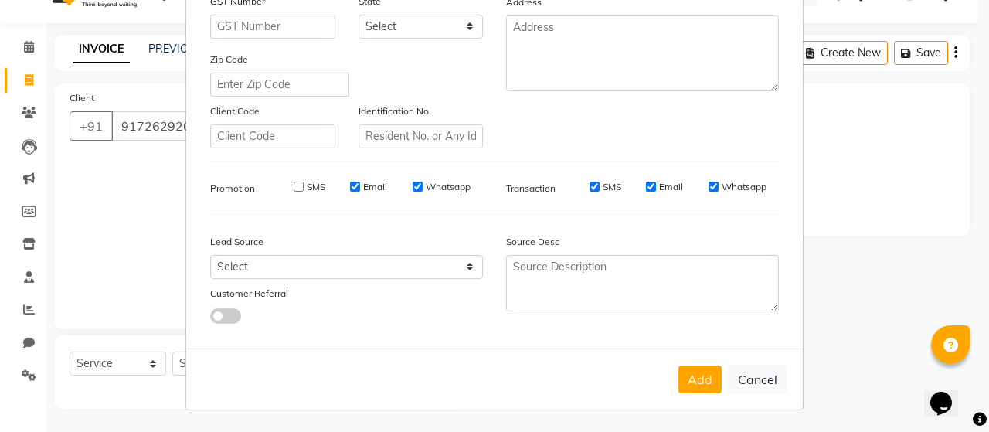
checkbox input "false"
click at [436, 184] on label "Whatsapp" at bounding box center [448, 187] width 45 height 14
click at [423, 184] on input "Whatsapp" at bounding box center [417, 187] width 10 height 10
checkbox input "false"
click at [603, 188] on label "SMS" at bounding box center [612, 187] width 19 height 14
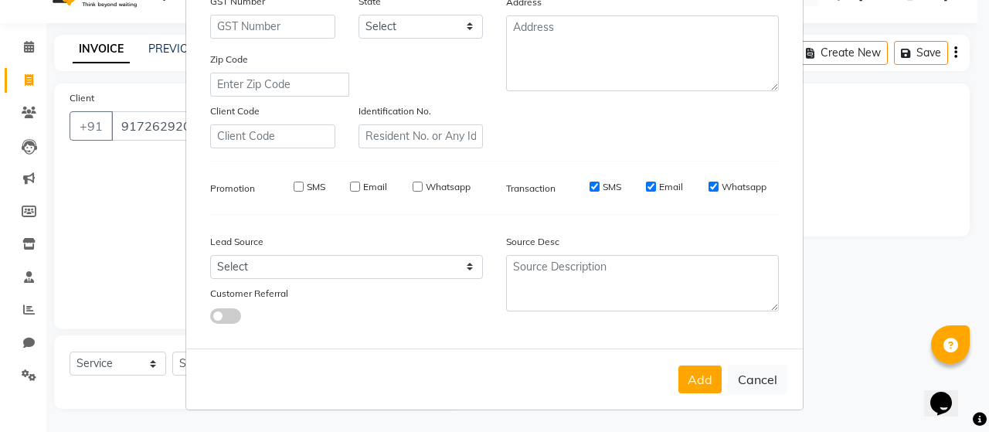
click at [597, 188] on input "SMS" at bounding box center [594, 187] width 10 height 10
checkbox input "false"
click at [665, 186] on label "Email" at bounding box center [671, 187] width 24 height 14
click at [656, 186] on input "Email" at bounding box center [651, 187] width 10 height 10
checkbox input "false"
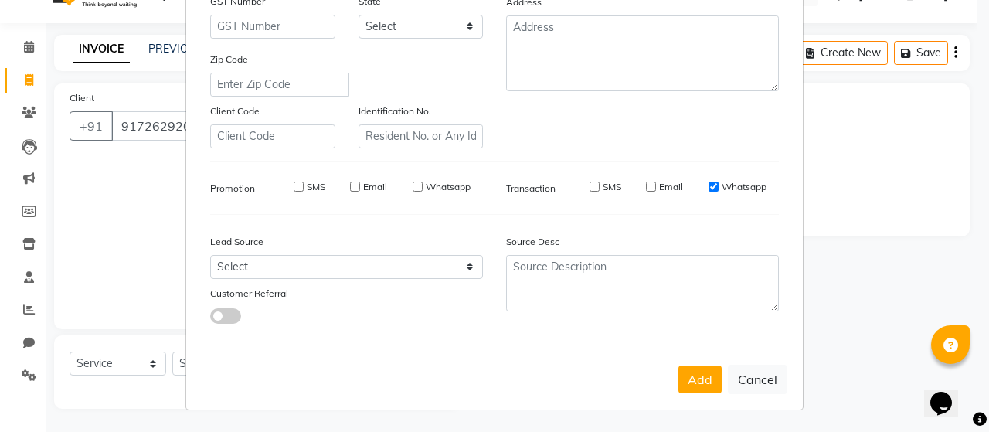
click at [737, 185] on label "Whatsapp" at bounding box center [743, 187] width 45 height 14
click at [718, 185] on input "Whatsapp" at bounding box center [713, 187] width 10 height 10
checkbox input "false"
click at [703, 376] on button "Add" at bounding box center [699, 379] width 43 height 28
select select
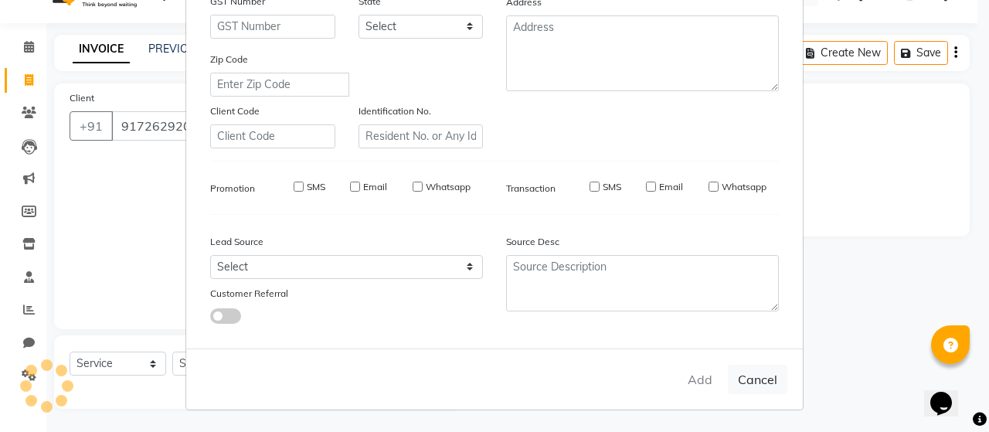
select select
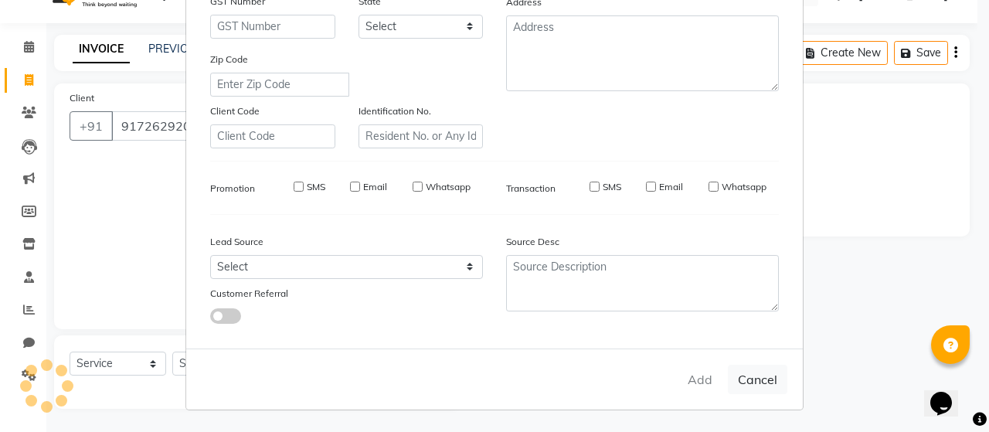
select select
checkbox input "false"
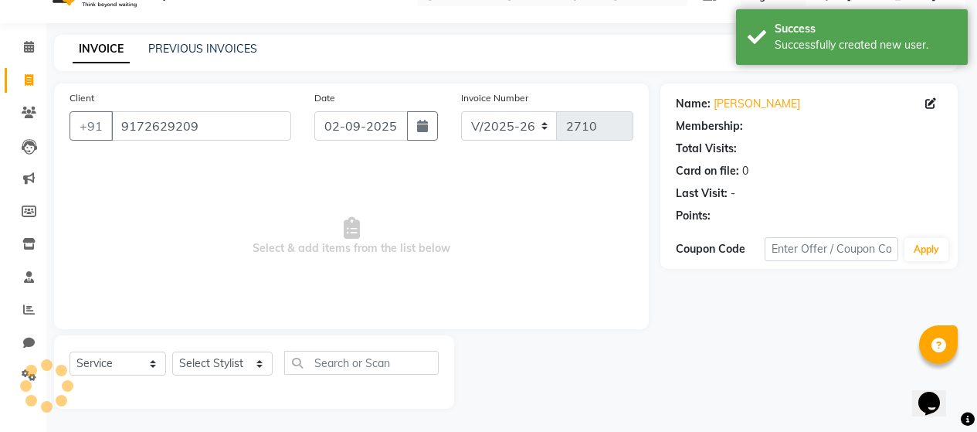
select select "1: Object"
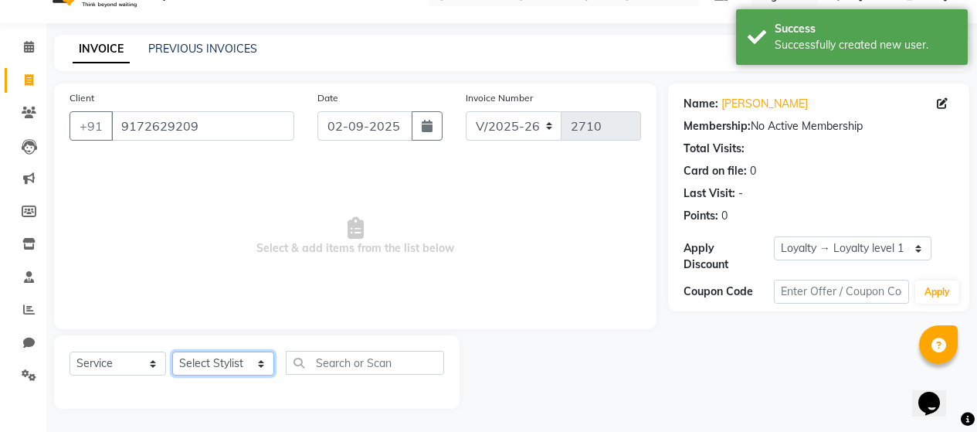
click at [253, 361] on select "Select Stylist [PERSON_NAME] Zibral [PERSON_NAME] [PERSON_NAME] [PERSON_NAME] […" at bounding box center [223, 363] width 102 height 24
select select "72245"
click at [172, 351] on select "Select Stylist [PERSON_NAME] Zibral [PERSON_NAME] [PERSON_NAME] [PERSON_NAME] […" at bounding box center [223, 363] width 102 height 24
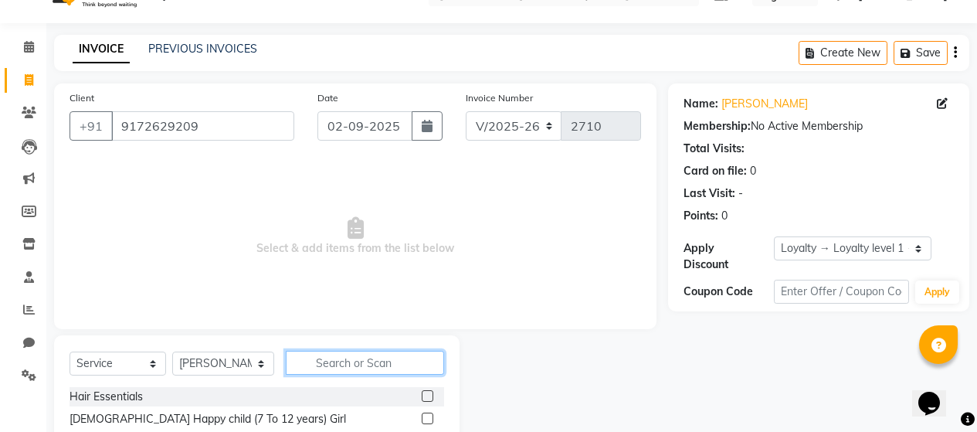
click at [362, 362] on input "text" at bounding box center [365, 363] width 158 height 24
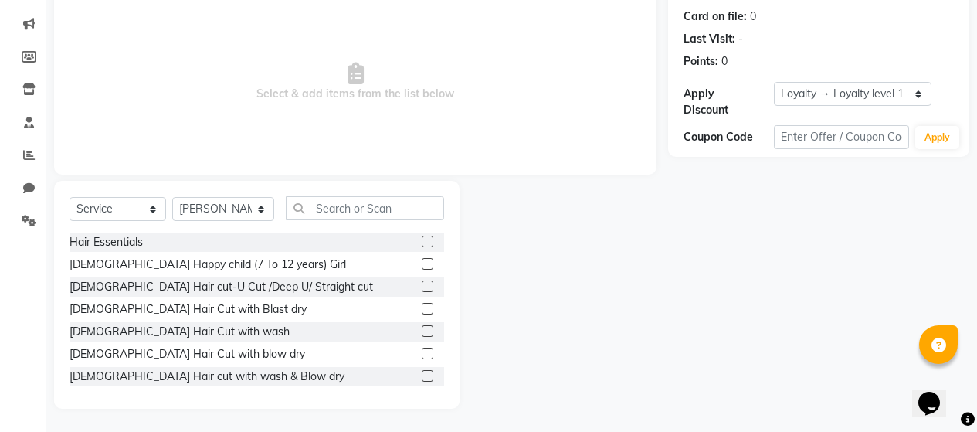
click at [422, 377] on label at bounding box center [428, 376] width 12 height 12
click at [422, 377] on input "checkbox" at bounding box center [427, 377] width 10 height 10
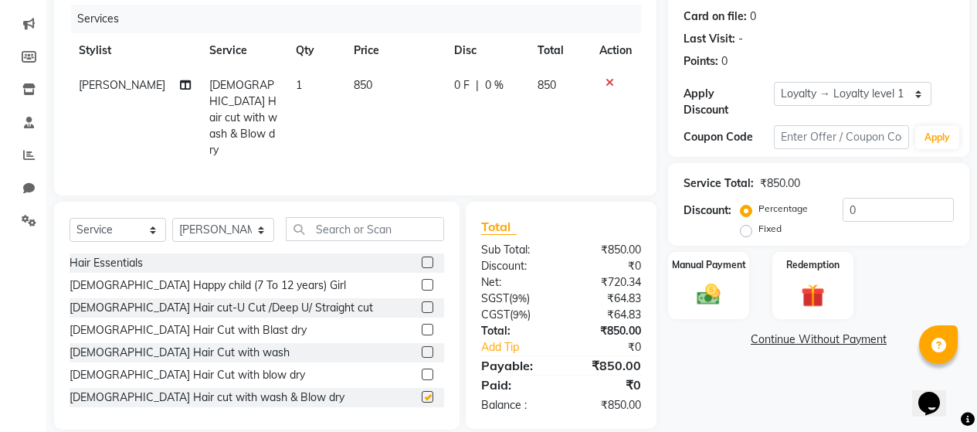
checkbox input "false"
click at [708, 283] on img at bounding box center [708, 294] width 39 height 28
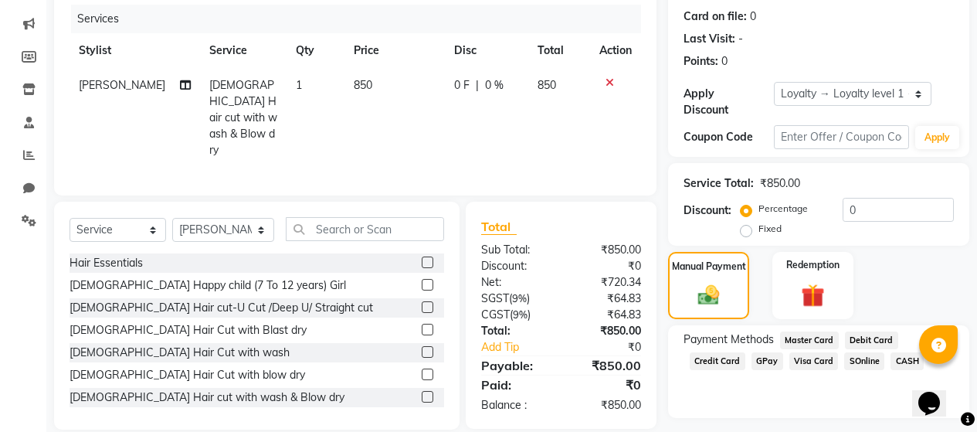
click at [898, 352] on span "CASH" at bounding box center [907, 361] width 33 height 18
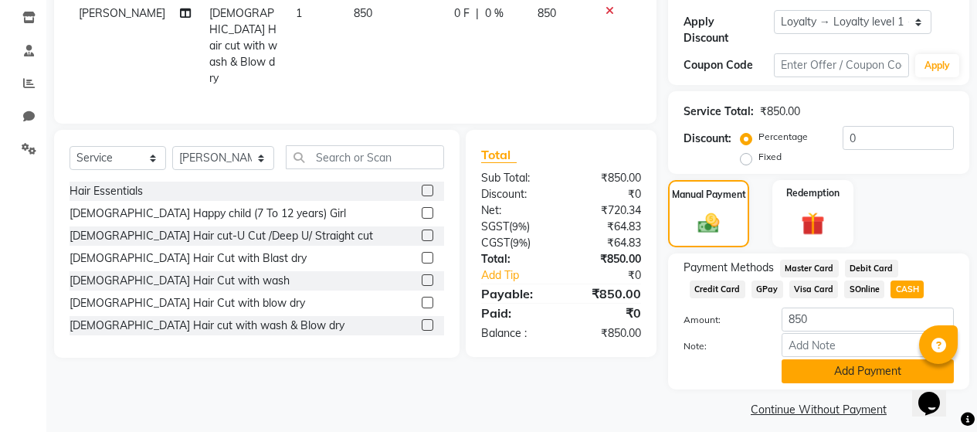
click at [813, 359] on button "Add Payment" at bounding box center [868, 371] width 172 height 24
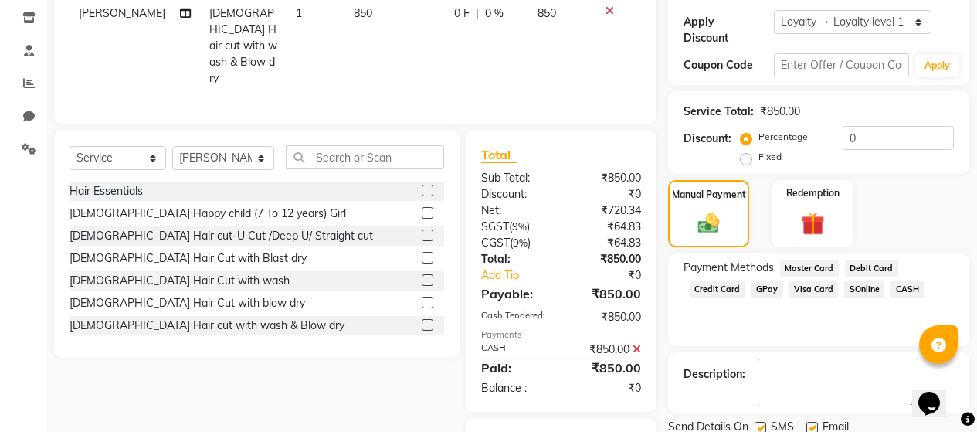
scroll to position [349, 0]
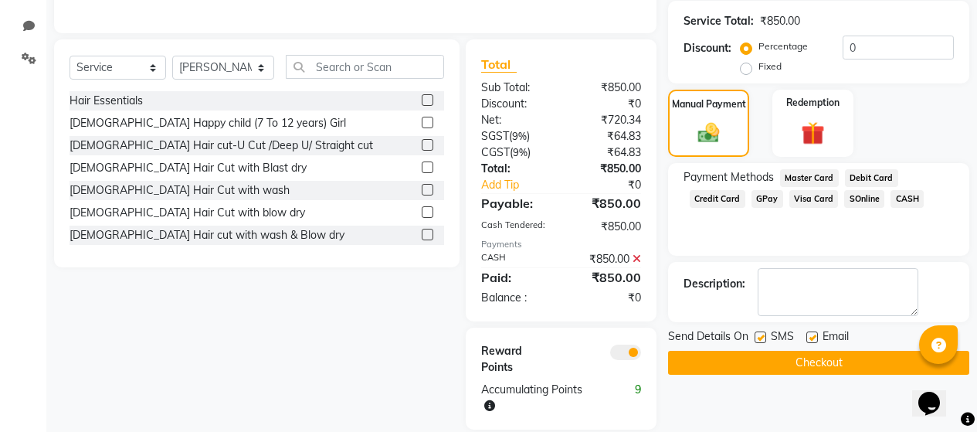
click at [756, 331] on label at bounding box center [761, 337] width 12 height 12
click at [756, 333] on input "checkbox" at bounding box center [760, 338] width 10 height 10
checkbox input "false"
click at [813, 331] on label at bounding box center [812, 337] width 12 height 12
click at [813, 333] on input "checkbox" at bounding box center [811, 338] width 10 height 10
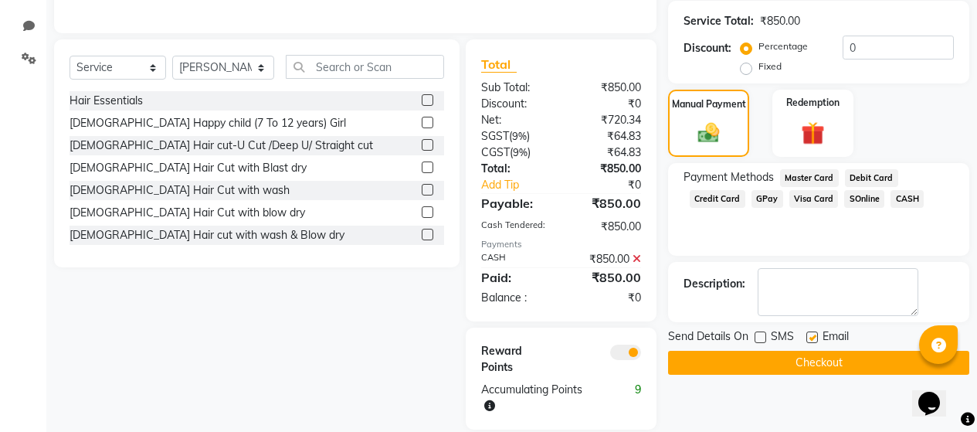
checkbox input "false"
click at [796, 351] on button "Checkout" at bounding box center [818, 363] width 301 height 24
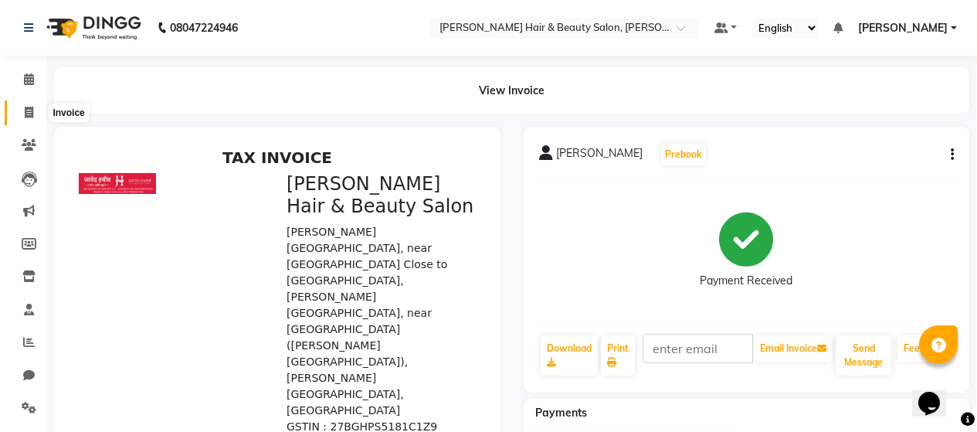
click at [27, 112] on icon at bounding box center [29, 113] width 8 height 12
select select "service"
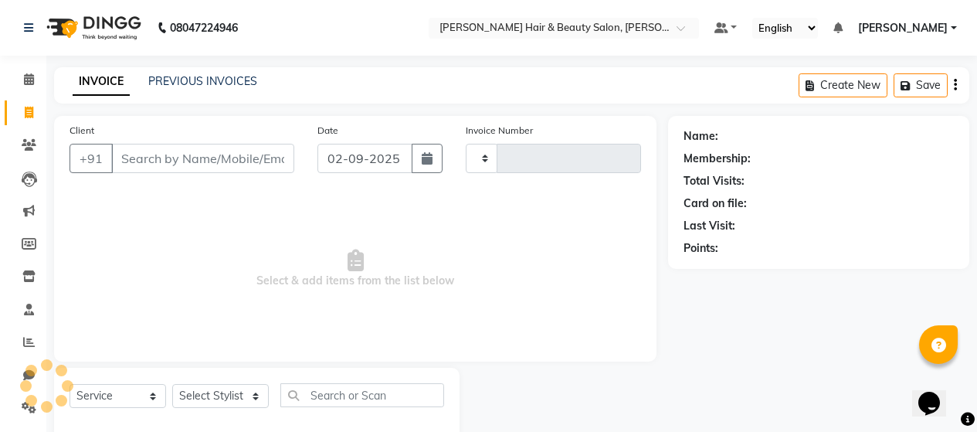
scroll to position [32, 0]
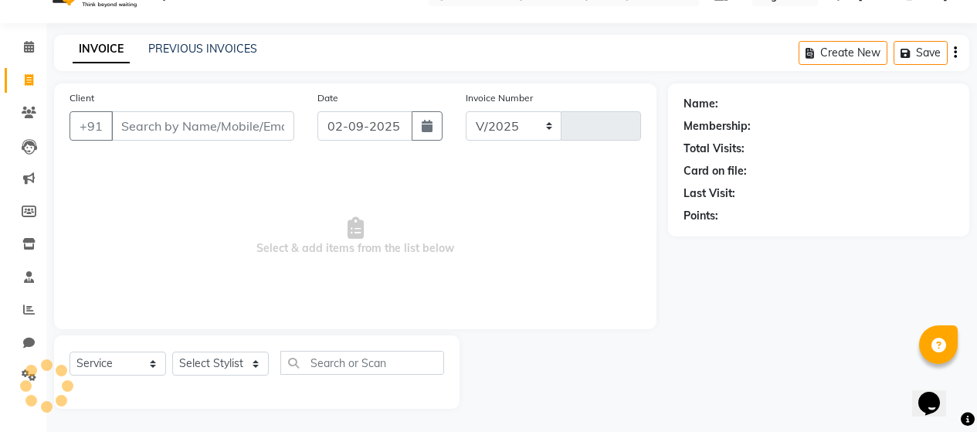
select select "7927"
type input "2711"
click at [168, 131] on input "Client" at bounding box center [202, 125] width 183 height 29
